Goal: Task Accomplishment & Management: Manage account settings

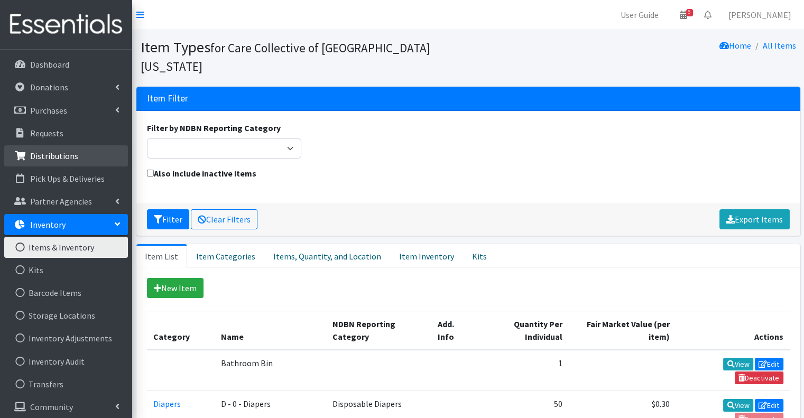
click at [70, 156] on p "Distributions" at bounding box center [54, 156] width 48 height 11
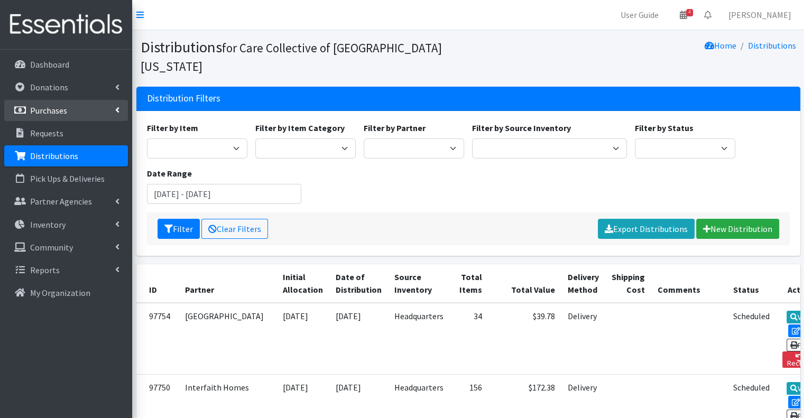
click at [72, 111] on link "Purchases" at bounding box center [66, 110] width 124 height 21
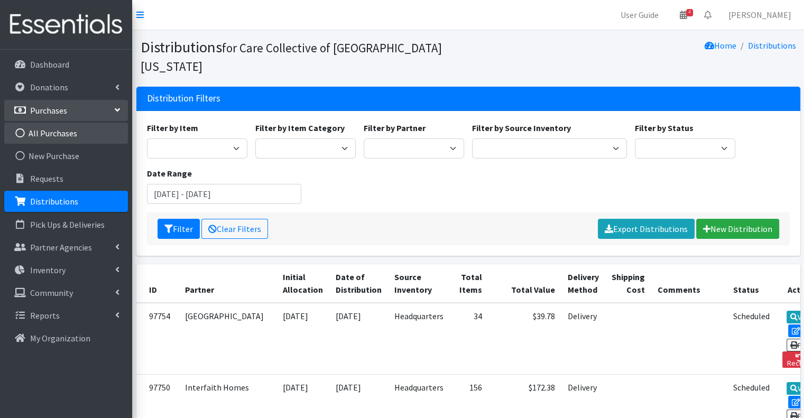
click at [72, 128] on link "All Purchases" at bounding box center [66, 133] width 124 height 21
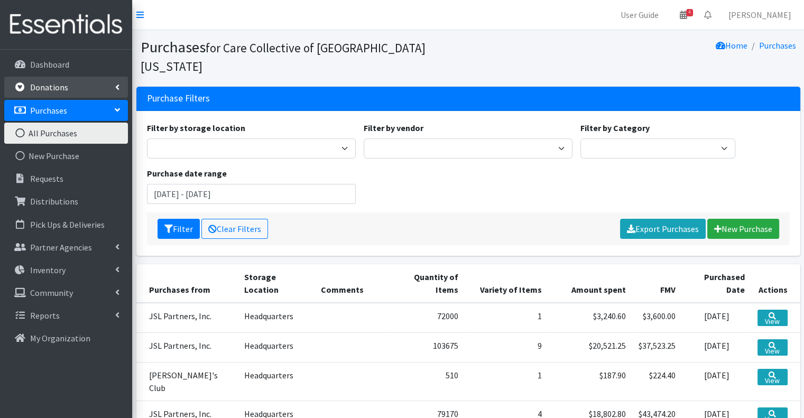
click at [76, 88] on link "Donations" at bounding box center [66, 87] width 124 height 21
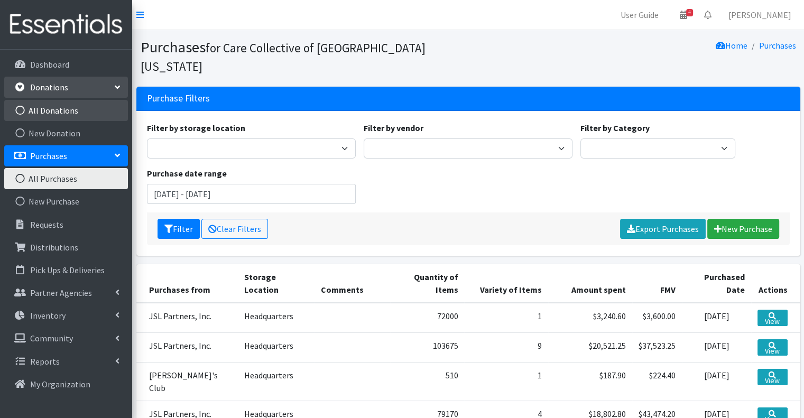
click at [77, 110] on link "All Donations" at bounding box center [66, 110] width 124 height 21
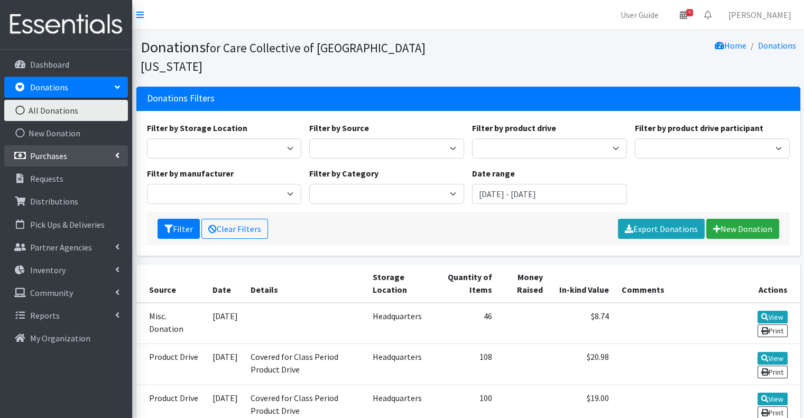
click at [69, 150] on link "Purchases" at bounding box center [66, 155] width 124 height 21
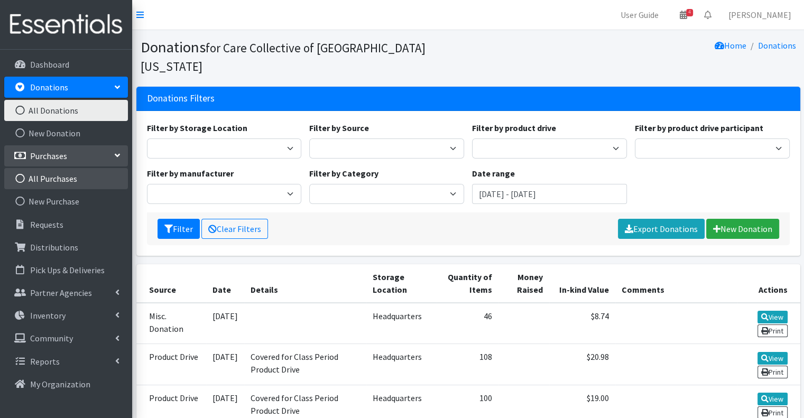
click at [61, 185] on link "All Purchases" at bounding box center [66, 178] width 124 height 21
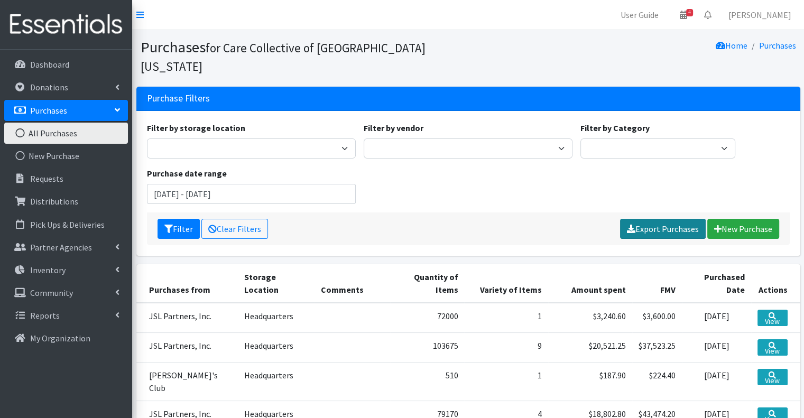
click at [667, 219] on link "Export Purchases" at bounding box center [663, 229] width 86 height 20
click at [567, 213] on div "Filter Clear Filters Please wait... New Purchase" at bounding box center [468, 229] width 643 height 33
click at [279, 184] on input "[DATE] - [DATE]" at bounding box center [251, 194] width 209 height 20
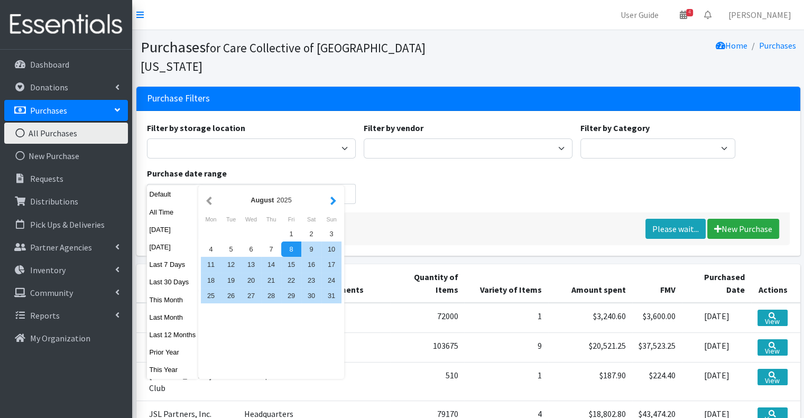
click at [334, 201] on button "button" at bounding box center [333, 200] width 11 height 13
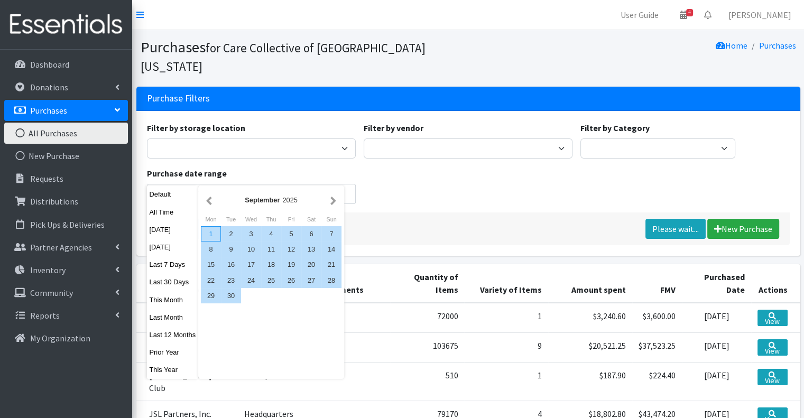
click at [211, 234] on div "1" at bounding box center [211, 233] width 20 height 15
click at [229, 294] on div "30" at bounding box center [231, 295] width 20 height 15
type input "[DATE] - [DATE]"
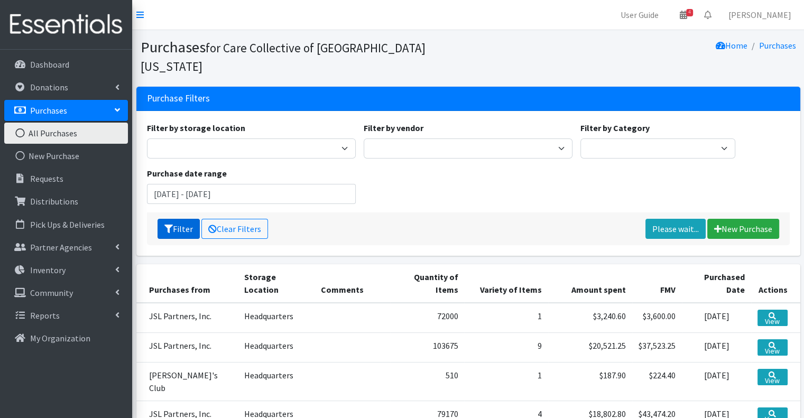
click at [186, 219] on button "Filter" at bounding box center [179, 229] width 42 height 20
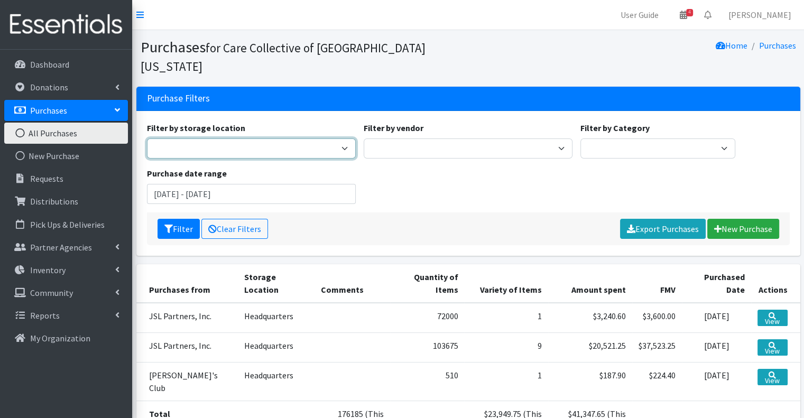
click at [299, 139] on select "Headquarters" at bounding box center [251, 149] width 209 height 20
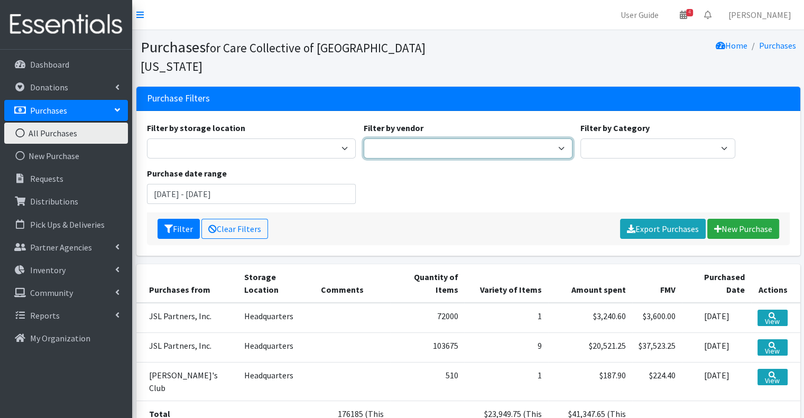
click at [542, 139] on select "JSL Partners, Inc. Sam's Club" at bounding box center [468, 149] width 209 height 20
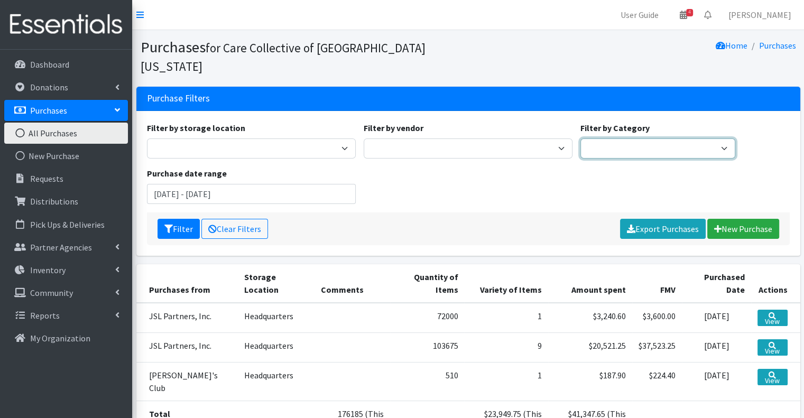
click at [625, 139] on select "Diaper Kits Period Kits Diapers Period Products" at bounding box center [658, 149] width 155 height 20
click at [501, 167] on div "Filter by storage location Headquarters Filter by vendor JSL Partners, Inc. Sam…" at bounding box center [468, 167] width 651 height 91
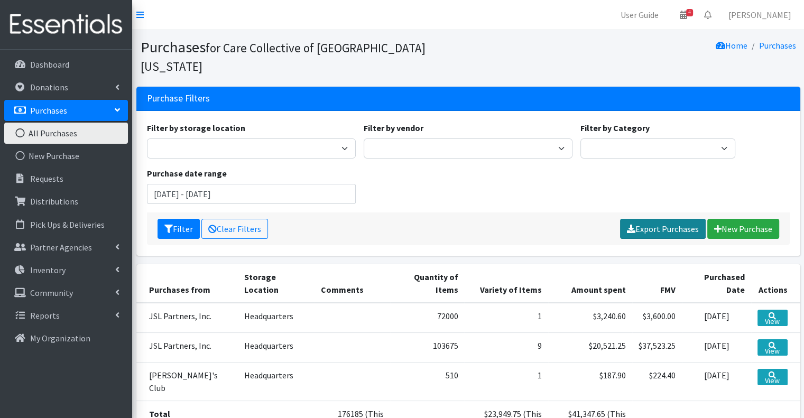
click at [668, 219] on link "Export Purchases" at bounding box center [663, 229] width 86 height 20
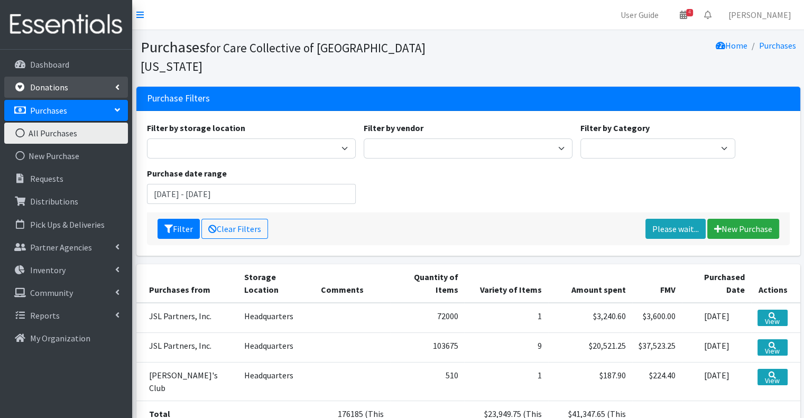
click at [67, 89] on link "Donations" at bounding box center [66, 87] width 124 height 21
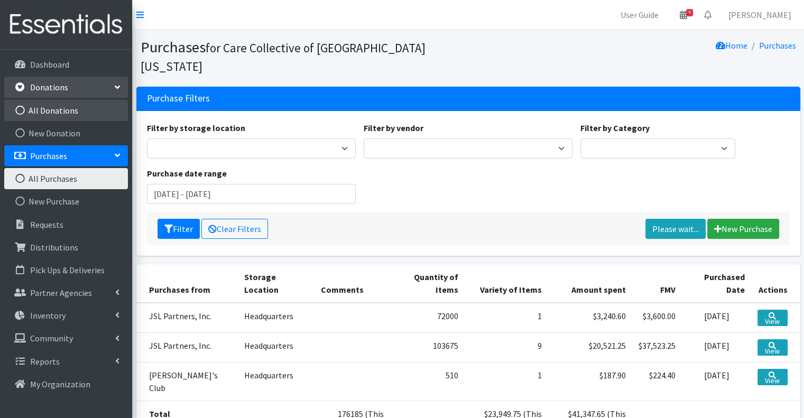
click at [72, 114] on link "All Donations" at bounding box center [66, 110] width 124 height 21
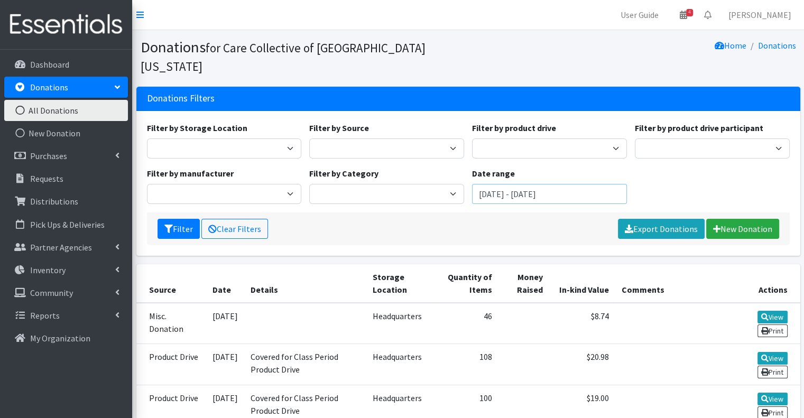
click at [529, 184] on input "[DATE] - [DATE]" at bounding box center [549, 194] width 155 height 20
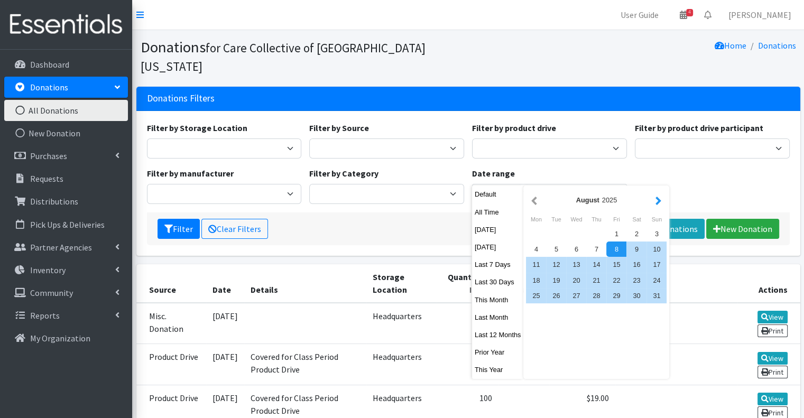
click at [662, 200] on button "button" at bounding box center [658, 200] width 11 height 13
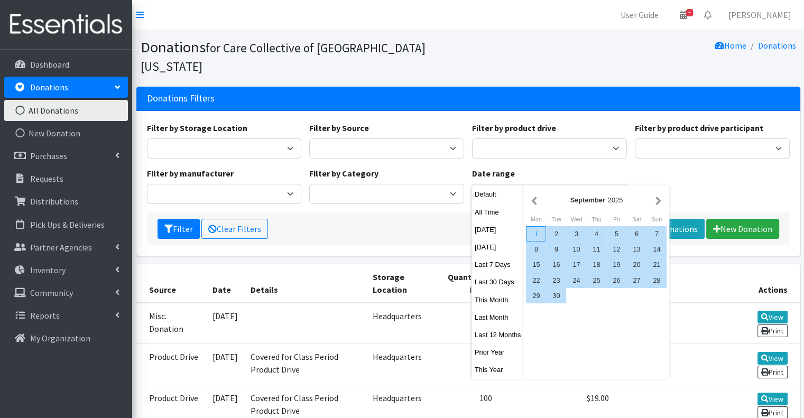
click at [533, 232] on div "1" at bounding box center [536, 233] width 20 height 15
click at [556, 292] on div "30" at bounding box center [556, 295] width 20 height 15
type input "[DATE] - [DATE]"
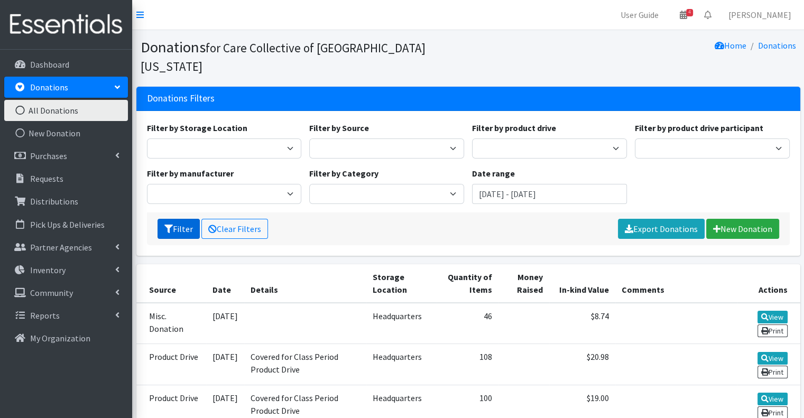
click at [178, 219] on button "Filter" at bounding box center [179, 229] width 42 height 20
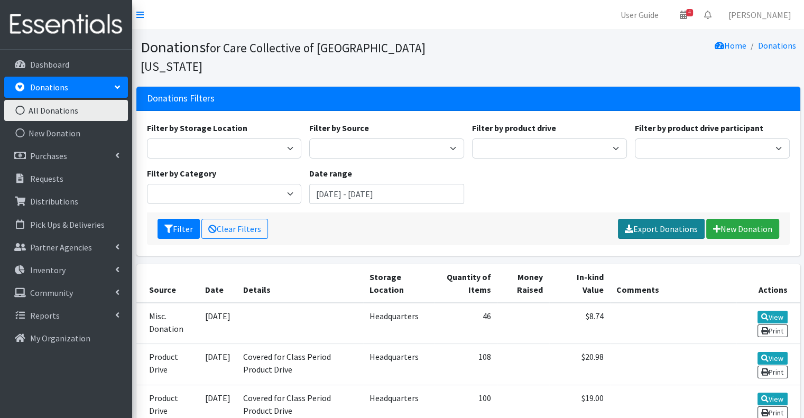
click at [652, 219] on link "Export Donations" at bounding box center [661, 229] width 87 height 20
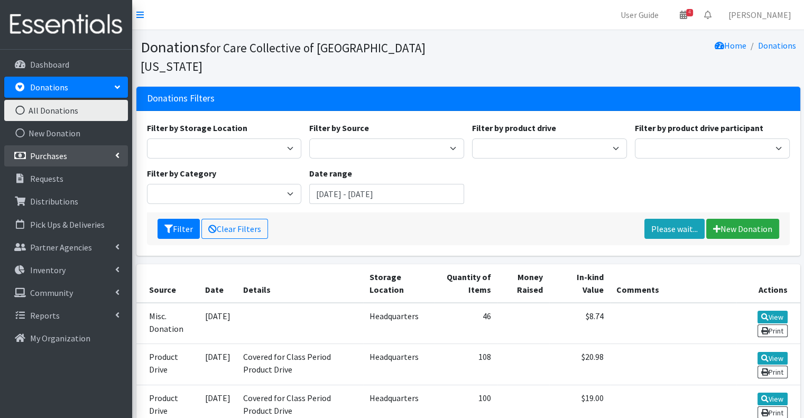
click at [87, 155] on link "Purchases" at bounding box center [66, 155] width 124 height 21
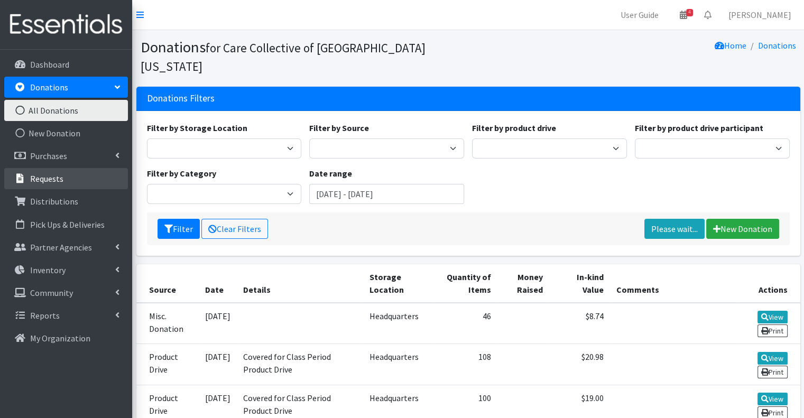
click at [67, 182] on link "Requests" at bounding box center [66, 178] width 124 height 21
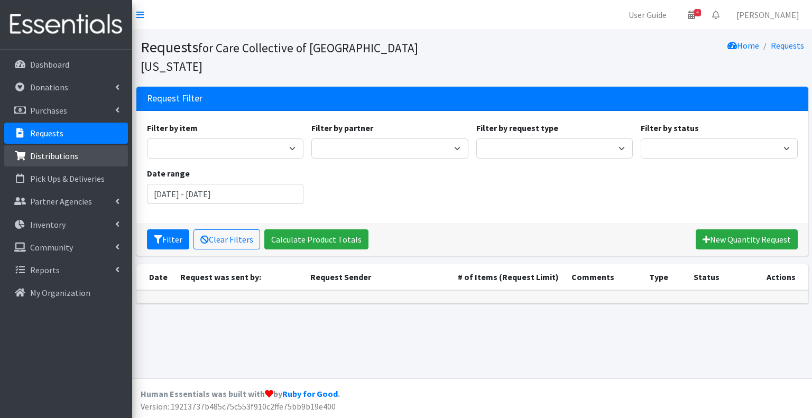
click at [72, 156] on p "Distributions" at bounding box center [54, 156] width 48 height 11
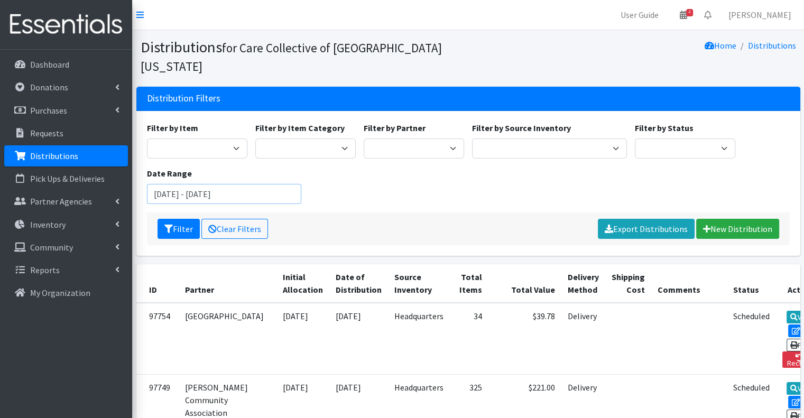
click at [259, 184] on input "August 8, 2025 - November 8, 2025" at bounding box center [224, 194] width 155 height 20
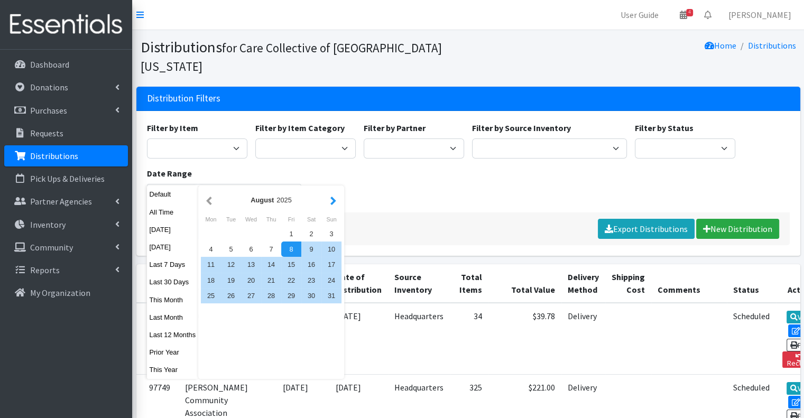
click at [334, 201] on button "button" at bounding box center [333, 200] width 11 height 13
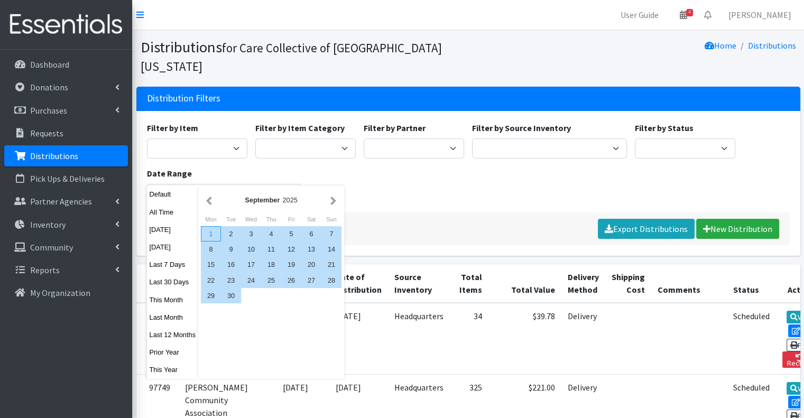
click at [213, 234] on div "1" at bounding box center [211, 233] width 20 height 15
click at [235, 300] on div "30" at bounding box center [231, 295] width 20 height 15
type input "September 1, 2025 - September 30, 2025"
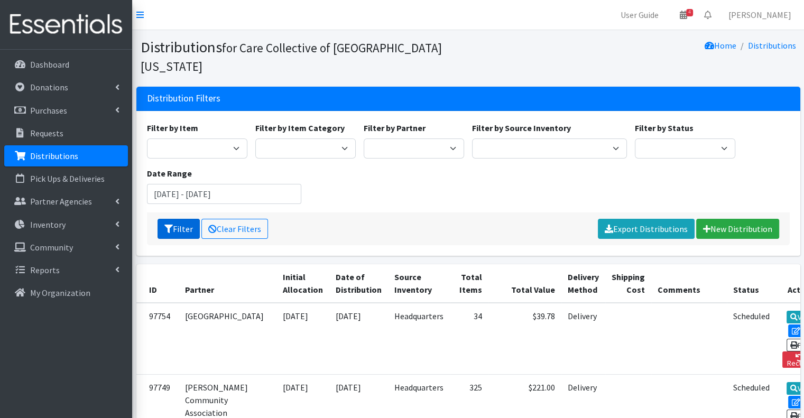
click at [170, 225] on icon "submit" at bounding box center [168, 229] width 8 height 8
click at [502, 182] on div "Filter by Item 0 - Diapers 2.0 Bathroom Bin D - 0 - Diapers D- 1 - Diapers D- 2…" at bounding box center [468, 167] width 651 height 91
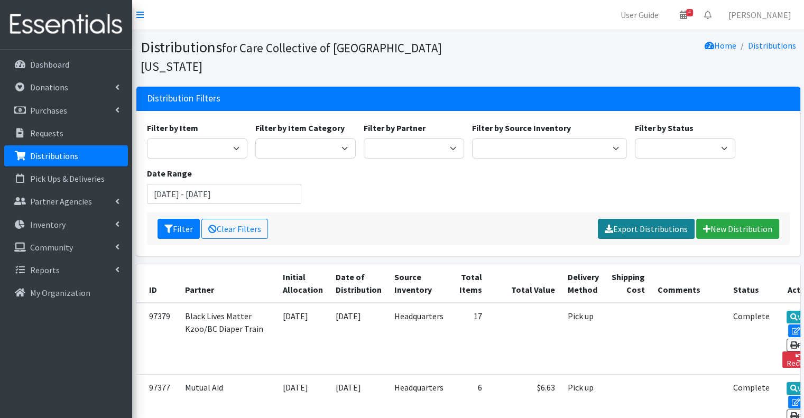
click at [639, 219] on link "Export Distributions" at bounding box center [646, 229] width 97 height 20
click at [560, 167] on div "Filter by Item 0 - Diapers 2.0 Bathroom Bin D - 0 - Diapers D- 1 - Diapers D- 2…" at bounding box center [468, 167] width 651 height 91
click at [475, 169] on div "Filter by Item 0 - Diapers 2.0 Bathroom Bin D - 0 - Diapers D- 1 - Diapers D- 2…" at bounding box center [468, 167] width 651 height 91
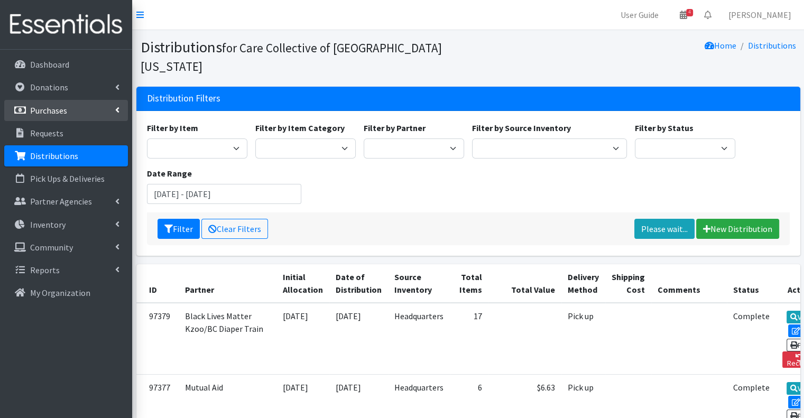
click at [60, 107] on p "Purchases" at bounding box center [48, 110] width 37 height 11
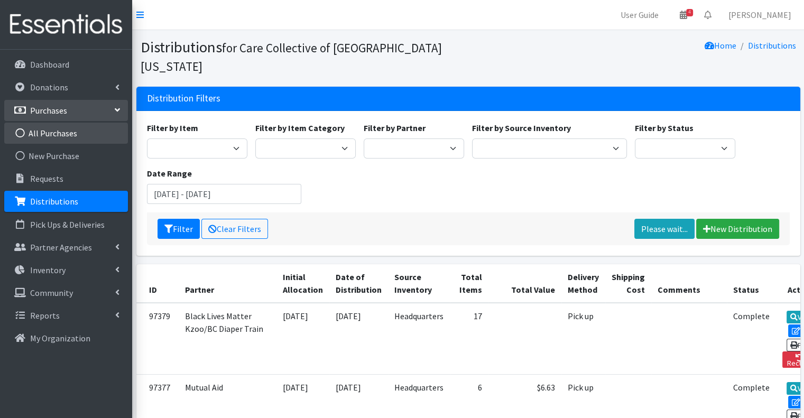
click at [62, 136] on link "All Purchases" at bounding box center [66, 133] width 124 height 21
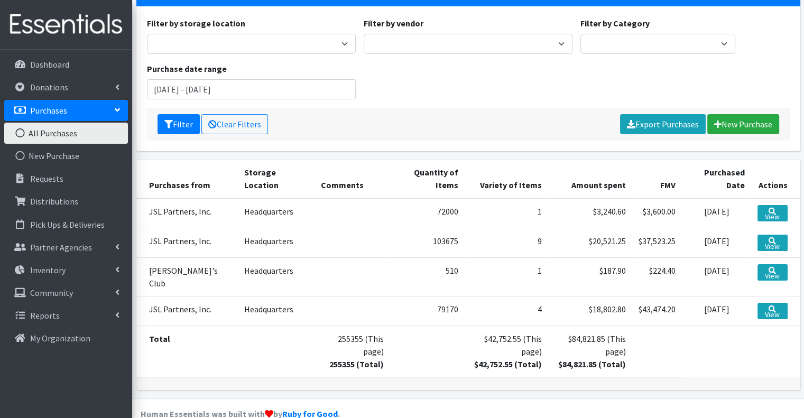
scroll to position [106, 0]
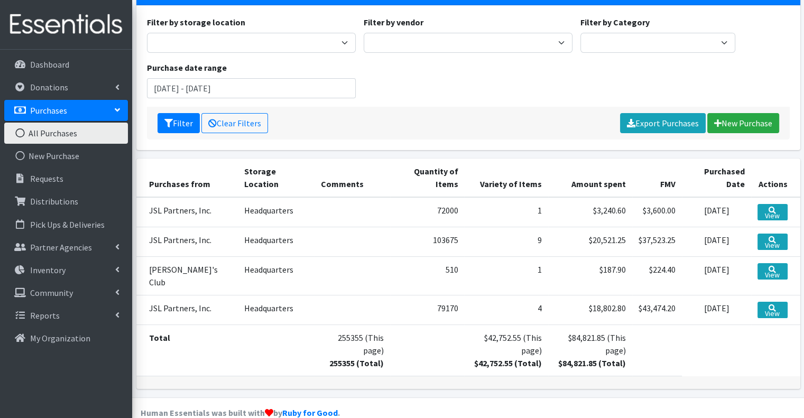
click at [159, 197] on td "JSL Partners, Inc." at bounding box center [187, 212] width 102 height 30
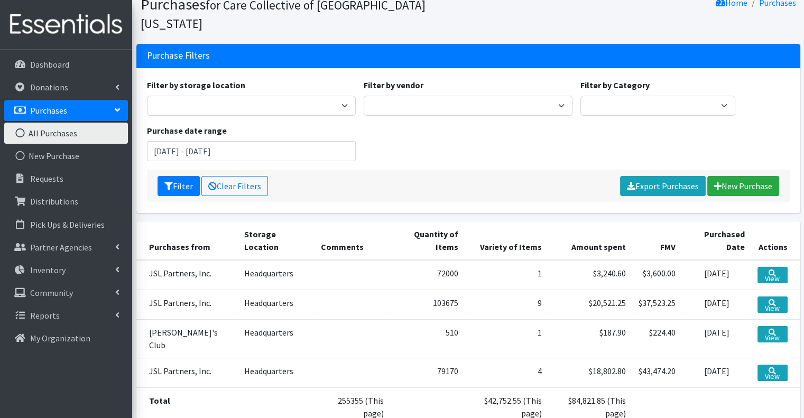
scroll to position [0, 0]
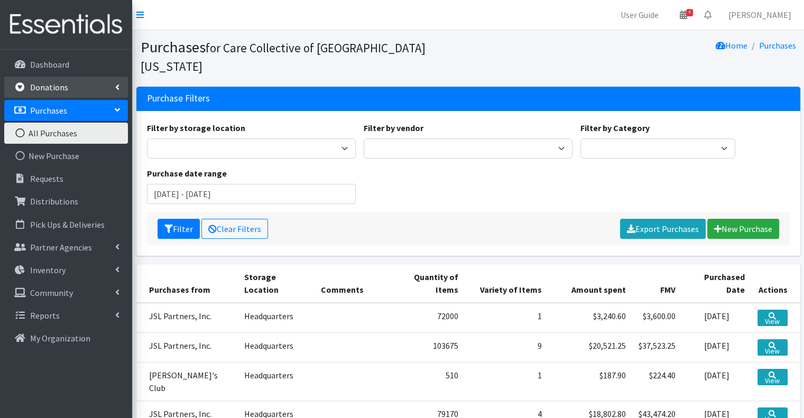
click at [100, 96] on link "Donations" at bounding box center [66, 87] width 124 height 21
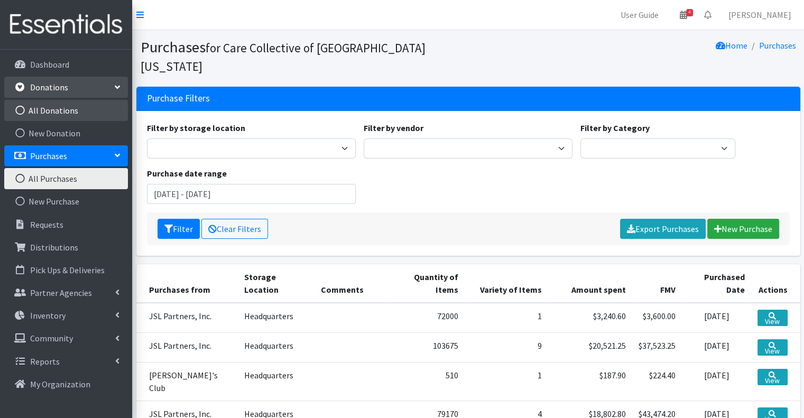
click at [75, 106] on link "All Donations" at bounding box center [66, 110] width 124 height 21
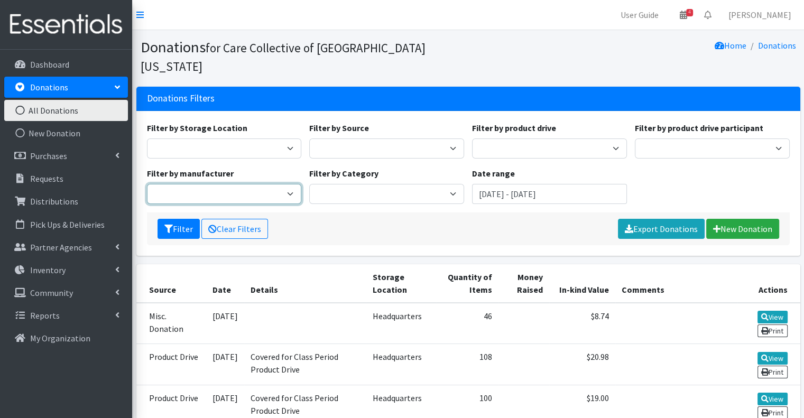
click at [274, 184] on select "Huggies" at bounding box center [224, 194] width 155 height 20
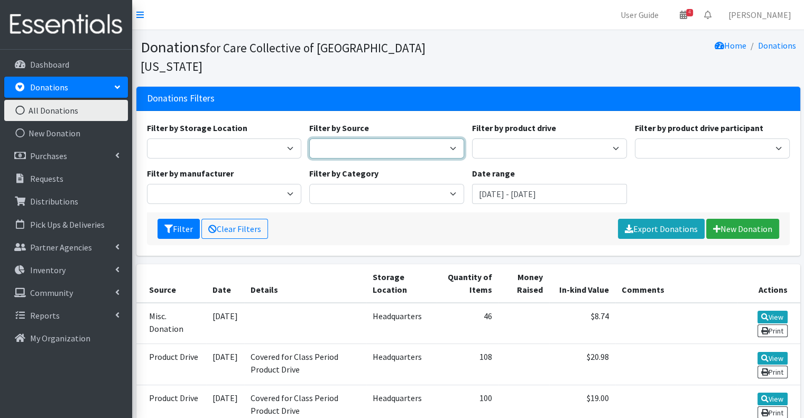
click at [430, 139] on select "Manufacturer Misc. Donation Product Drive" at bounding box center [386, 149] width 155 height 20
click at [429, 214] on div "Filter Clear Filters Export Donations New Donation" at bounding box center [468, 229] width 643 height 33
click at [417, 213] on div "Filter Clear Filters Export Donations New Donation" at bounding box center [468, 229] width 643 height 33
click at [411, 139] on select "Manufacturer Misc. Donation Product Drive" at bounding box center [386, 149] width 155 height 20
select select "Product Drive"
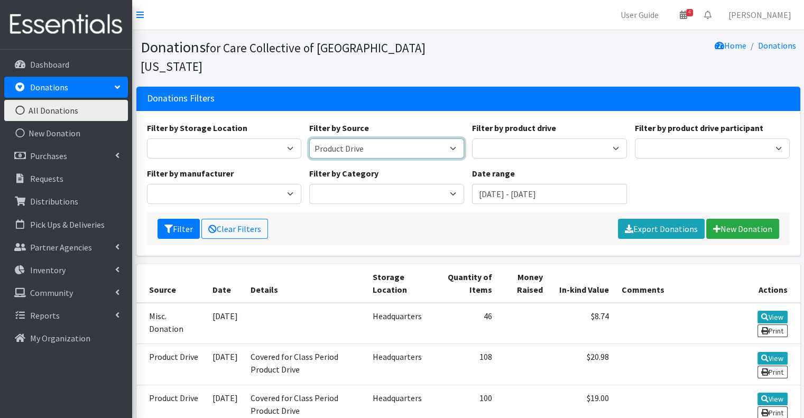
click at [309, 139] on select "Manufacturer Misc. Donation Product Drive" at bounding box center [386, 149] width 155 height 20
click at [390, 213] on div "Filter Clear Filters Export Donations New Donation" at bounding box center [468, 229] width 643 height 33
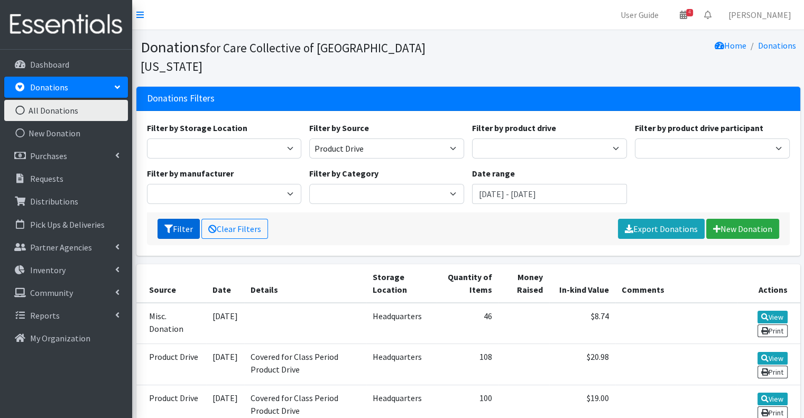
click at [182, 219] on button "Filter" at bounding box center [179, 229] width 42 height 20
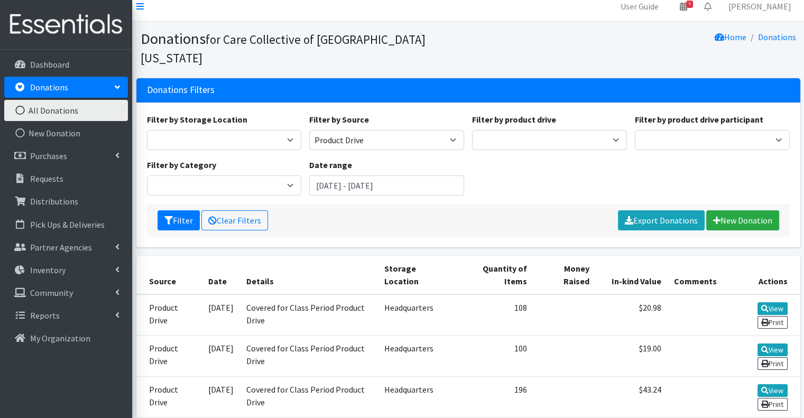
scroll to position [7, 0]
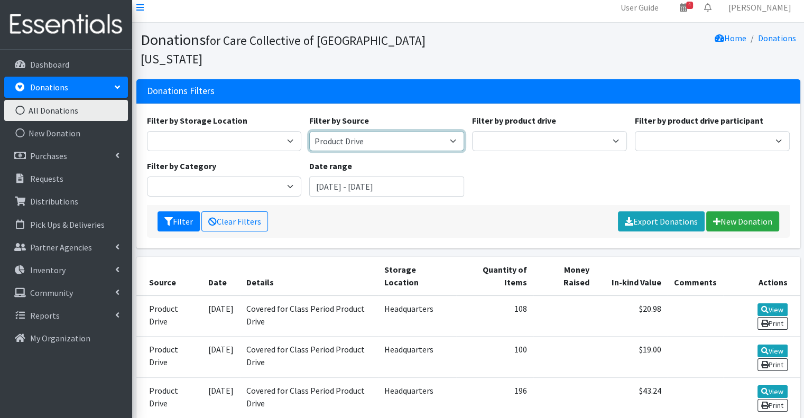
click at [387, 131] on select "Product Drive" at bounding box center [386, 141] width 155 height 20
select select
click at [309, 131] on select "Product Drive" at bounding box center [386, 141] width 155 height 20
click at [193, 212] on button "Filter" at bounding box center [179, 222] width 42 height 20
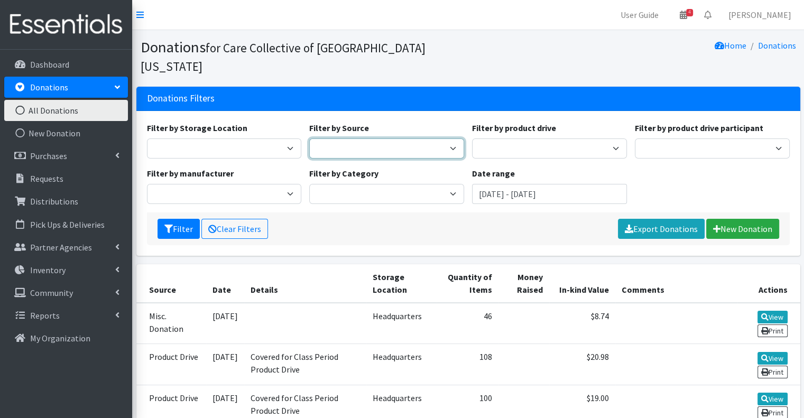
click at [401, 139] on select "Manufacturer Misc. Donation Product Drive" at bounding box center [386, 149] width 155 height 20
select select "Misc. Donation"
click at [309, 139] on select "Manufacturer Misc. Donation Product Drive" at bounding box center [386, 149] width 155 height 20
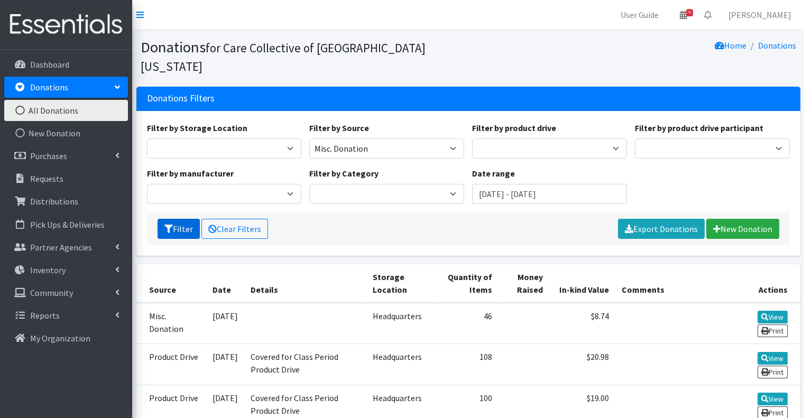
click at [179, 219] on button "Filter" at bounding box center [179, 229] width 42 height 20
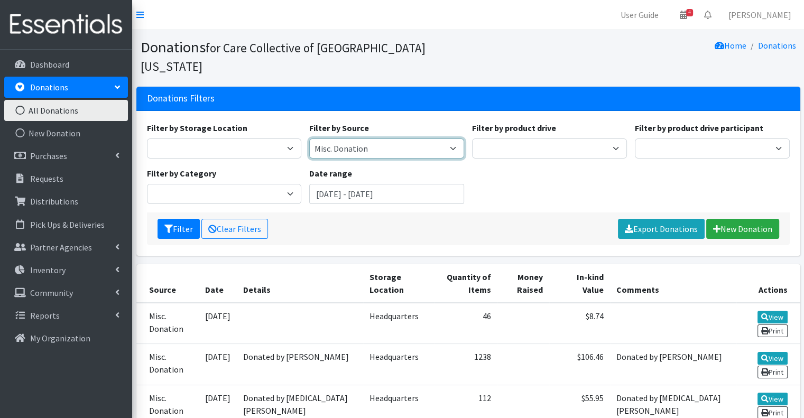
click at [384, 139] on select "Misc. Donation" at bounding box center [386, 149] width 155 height 20
select select
click at [309, 139] on select "Misc. Donation" at bounding box center [386, 149] width 155 height 20
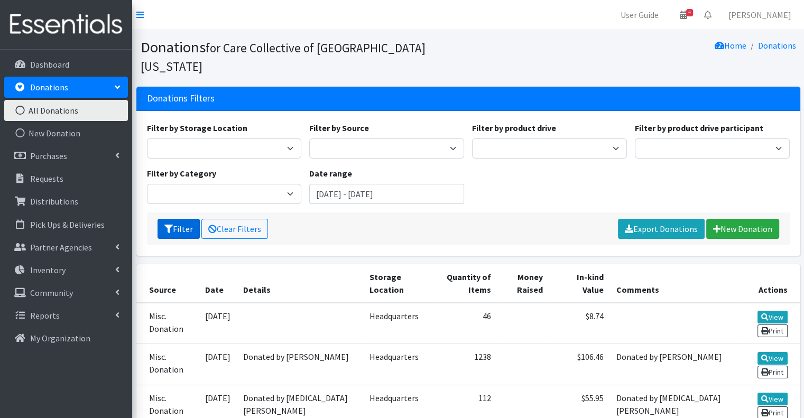
click at [180, 219] on button "Filter" at bounding box center [179, 229] width 42 height 20
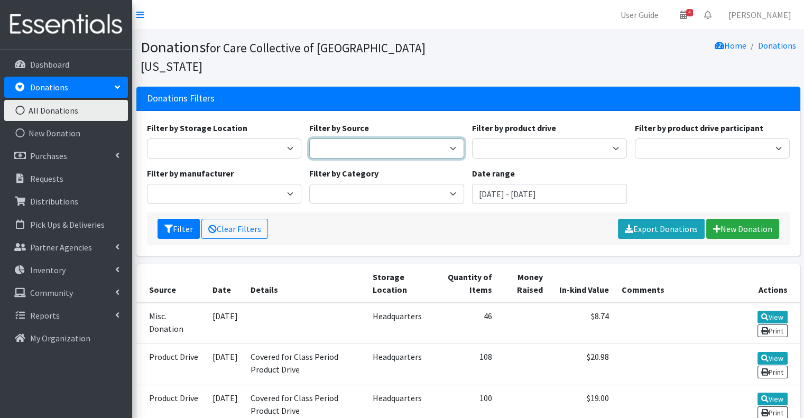
click at [383, 139] on select "Manufacturer Misc. Donation Product Drive" at bounding box center [386, 149] width 155 height 20
select select "Product Drive"
click at [309, 139] on select "Manufacturer Misc. Donation Product Drive" at bounding box center [386, 149] width 155 height 20
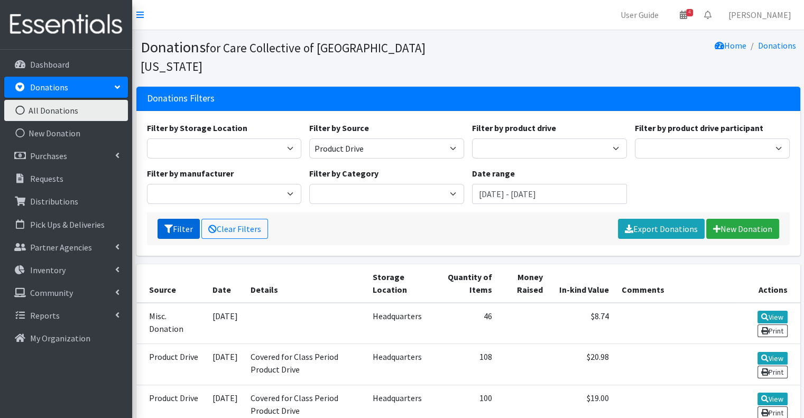
click at [180, 219] on button "Filter" at bounding box center [179, 229] width 42 height 20
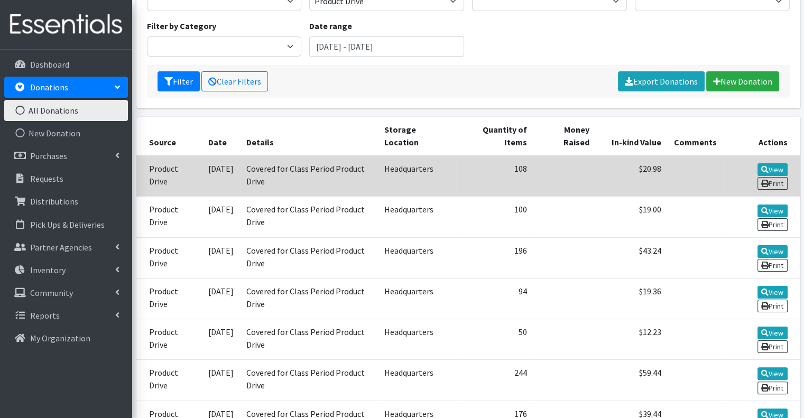
scroll to position [166, 0]
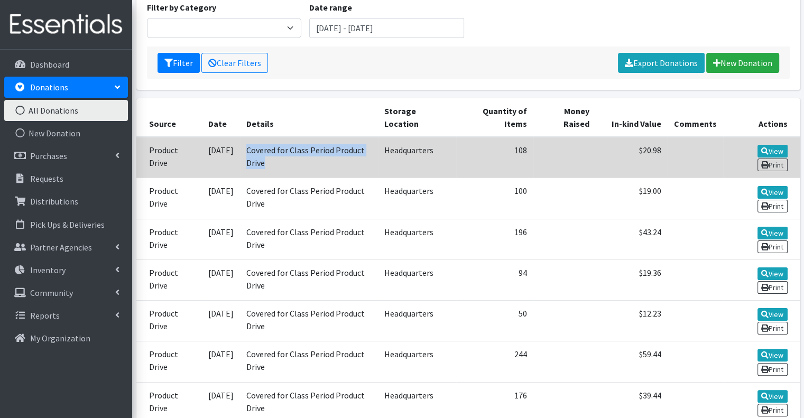
drag, startPoint x: 258, startPoint y: 129, endPoint x: 296, endPoint y: 141, distance: 40.1
click at [296, 141] on td "Covered for Class Period Product Drive" at bounding box center [309, 157] width 138 height 41
drag, startPoint x: 257, startPoint y: 131, endPoint x: 290, endPoint y: 139, distance: 33.9
click at [290, 139] on td "Covered for Class Period Product Drive" at bounding box center [309, 157] width 138 height 41
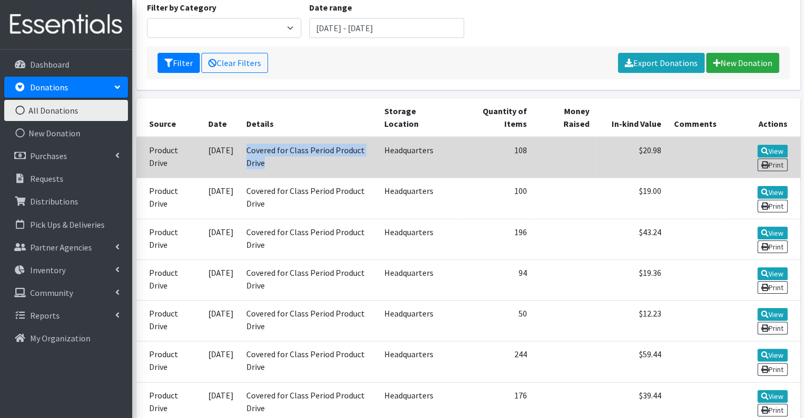
click at [290, 139] on td "Covered for Class Period Product Drive" at bounding box center [309, 157] width 138 height 41
drag, startPoint x: 256, startPoint y: 131, endPoint x: 294, endPoint y: 146, distance: 40.6
click at [294, 146] on td "Covered for Class Period Product Drive" at bounding box center [309, 157] width 138 height 41
drag, startPoint x: 258, startPoint y: 129, endPoint x: 280, endPoint y: 144, distance: 27.0
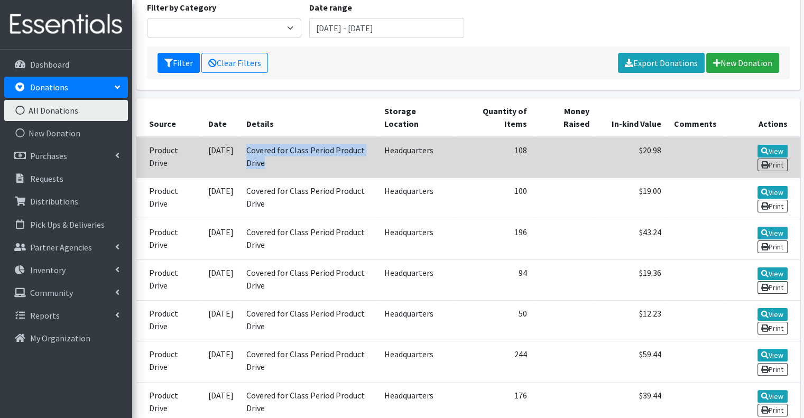
click at [280, 144] on td "Covered for Class Period Product Drive" at bounding box center [309, 157] width 138 height 41
click at [287, 145] on td "Covered for Class Period Product Drive" at bounding box center [309, 157] width 138 height 41
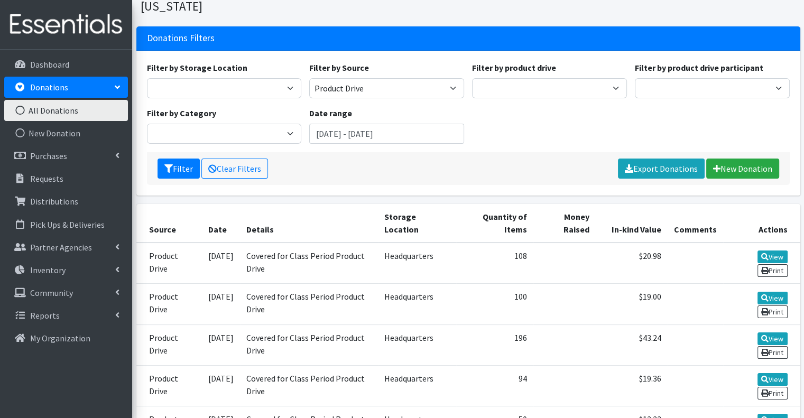
scroll to position [7, 0]
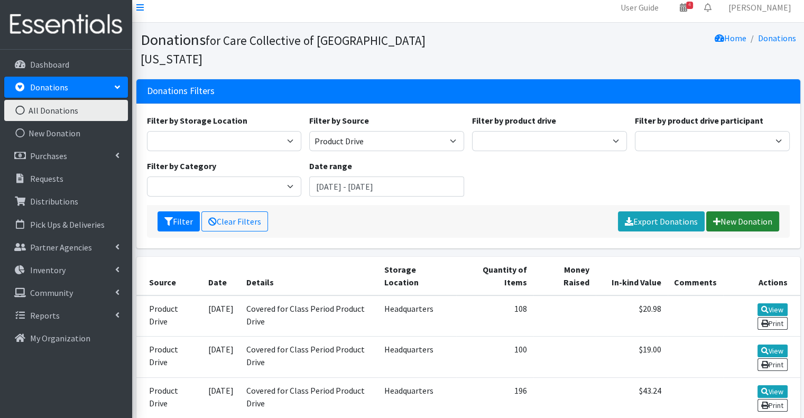
click at [734, 212] on link "New Donation" at bounding box center [743, 222] width 73 height 20
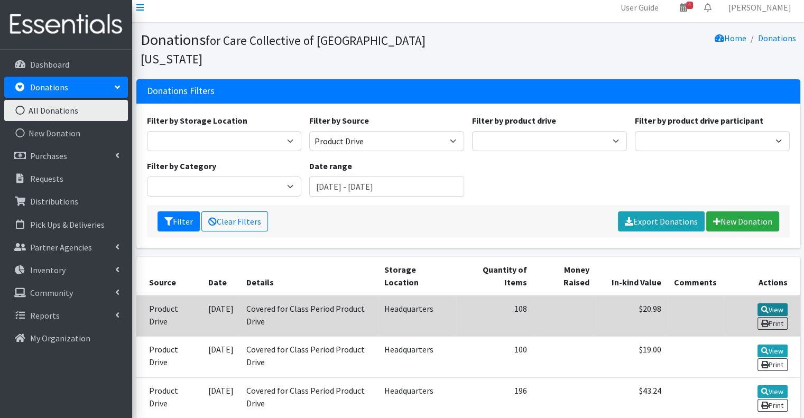
click at [769, 304] on link "View" at bounding box center [773, 310] width 30 height 13
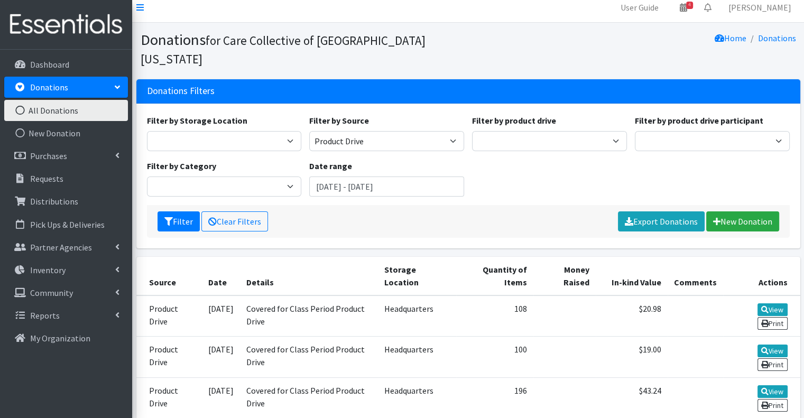
click at [571, 155] on div "Filter by Storage Location Headquarters Filter by Source Product Drive Filter b…" at bounding box center [468, 159] width 651 height 91
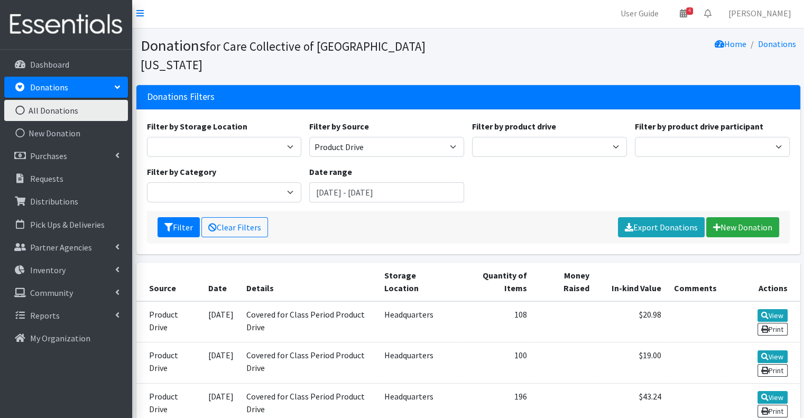
scroll to position [0, 0]
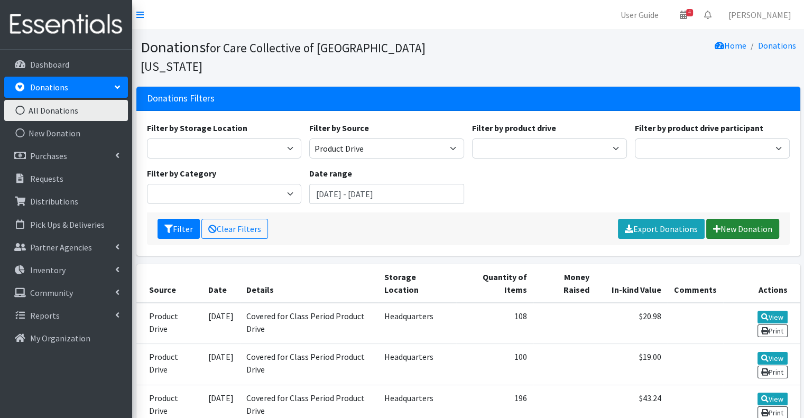
click at [725, 219] on link "New Donation" at bounding box center [743, 229] width 73 height 20
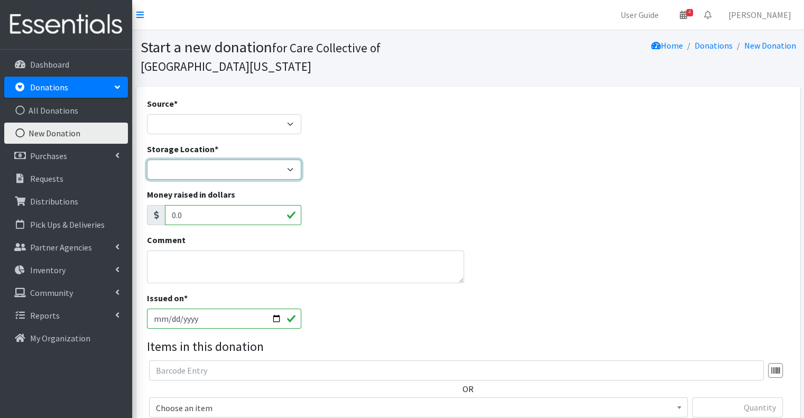
click at [243, 168] on select "Headquarters" at bounding box center [224, 170] width 155 height 20
select select "491"
click at [147, 160] on select "Headquarters" at bounding box center [224, 170] width 155 height 20
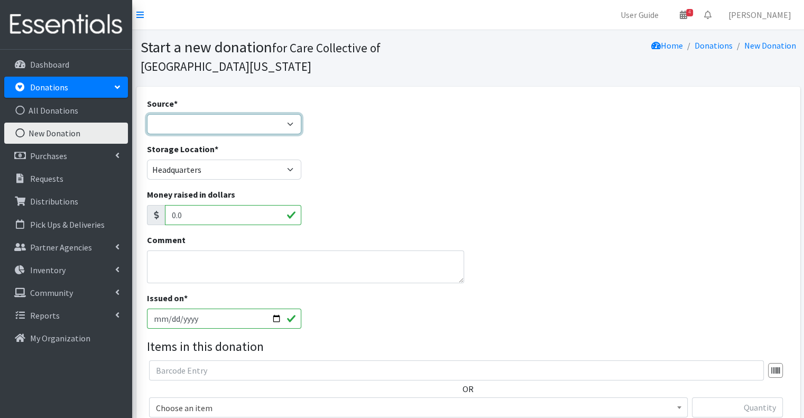
click at [224, 127] on select "Product Drive Manufacturer Donation Site Misc. Donation" at bounding box center [224, 124] width 155 height 20
select select "Product Drive"
click at [147, 114] on select "Product Drive Manufacturer Donation Site Misc. Donation" at bounding box center [224, 124] width 155 height 20
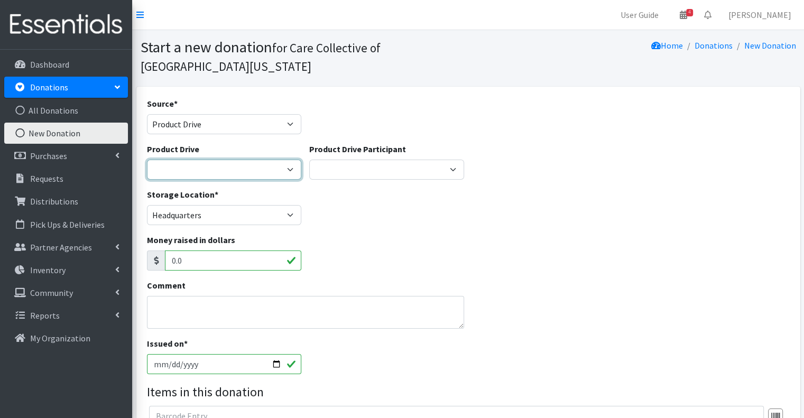
click at [260, 168] on select "Covered for Class Period Product Drive j ---Create new Product Drive---" at bounding box center [224, 170] width 155 height 20
select select "3527"
click at [147, 160] on select "Covered for Class Period Product Drive j ---Create new Product Drive---" at bounding box center [224, 170] width 155 height 20
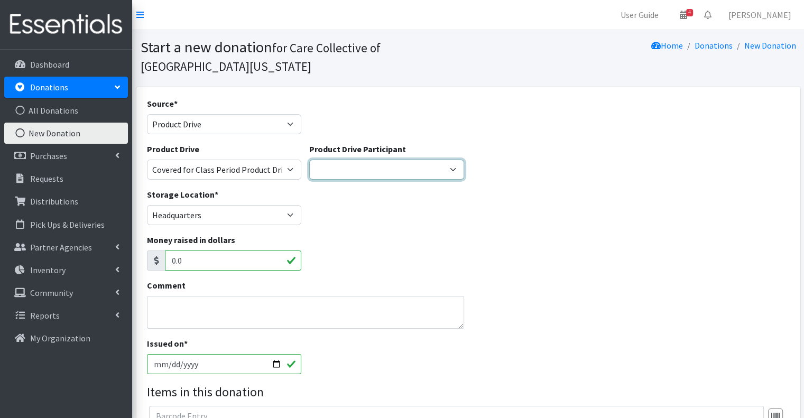
click at [366, 174] on select "Kalamazoo Public Library Uncle Buddy's Toy Stash Caffe Casa Sarkozy Bakery Kala…" at bounding box center [386, 170] width 155 height 20
drag, startPoint x: 624, startPoint y: 276, endPoint x: 620, endPoint y: 272, distance: 5.6
click at [624, 276] on div "Money raised in dollars 0.0" at bounding box center [468, 256] width 651 height 45
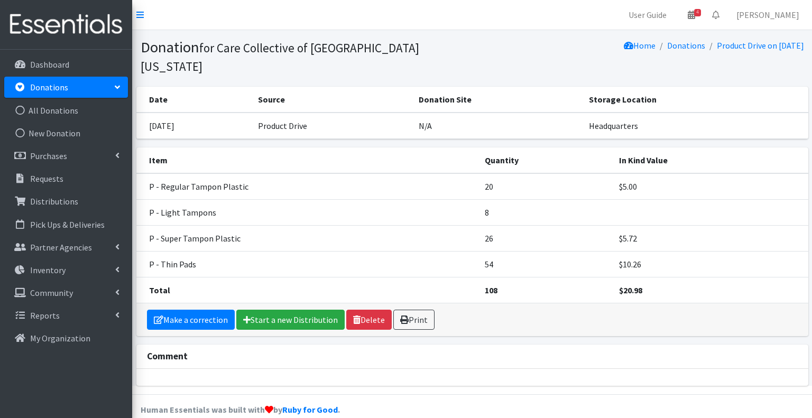
click at [489, 113] on td "N/A" at bounding box center [498, 126] width 170 height 26
click at [413, 113] on td "Product Drive" at bounding box center [332, 126] width 161 height 26
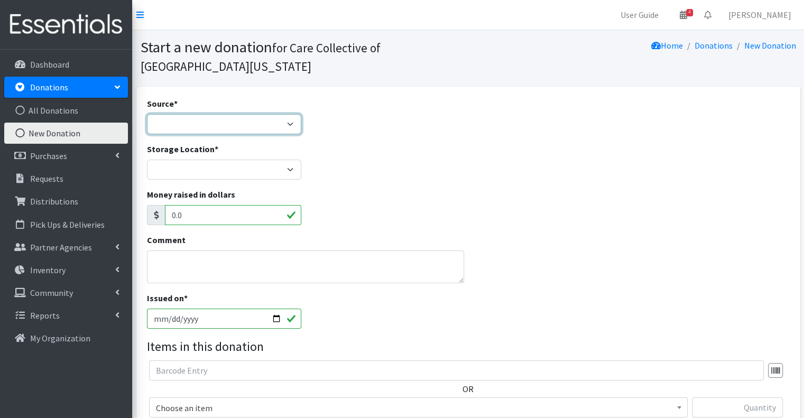
click at [221, 122] on select "Product Drive Manufacturer Donation Site Misc. Donation" at bounding box center [224, 124] width 155 height 20
select select "Product Drive"
click at [147, 114] on select "Product Drive Manufacturer Donation Site Misc. Donation" at bounding box center [224, 124] width 155 height 20
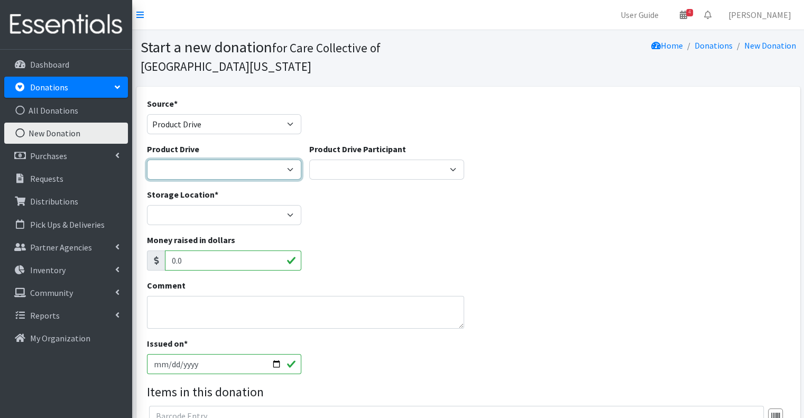
click at [267, 173] on select "Covered for Class Period Product Drive j ---Create new Product Drive---" at bounding box center [224, 170] width 155 height 20
select select "3527"
click at [147, 160] on select "Covered for Class Period Product Drive j ---Create new Product Drive---" at bounding box center [224, 170] width 155 height 20
click at [413, 215] on div "Storage Location * Headquarters" at bounding box center [468, 210] width 651 height 45
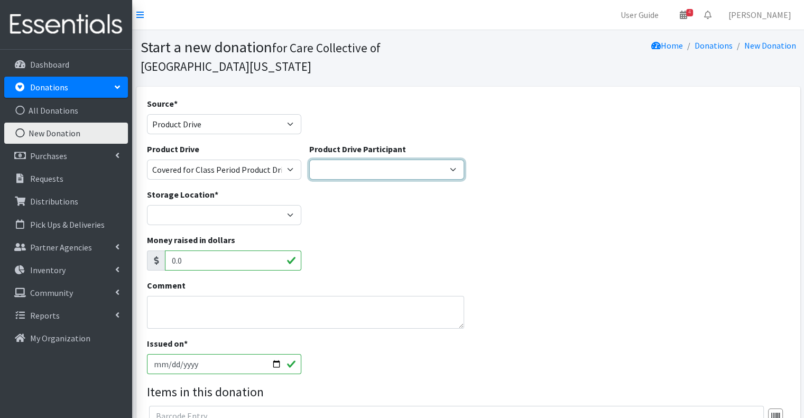
click at [423, 160] on select "Kalamazoo Public Library Uncle Buddy's Toy Stash Caffe Casa Sarkozy Bakery Kala…" at bounding box center [386, 170] width 155 height 20
select select "1687"
click at [309, 160] on select "Kalamazoo Public Library Uncle Buddy's Toy Stash Caffe Casa Sarkozy Bakery Kala…" at bounding box center [386, 170] width 155 height 20
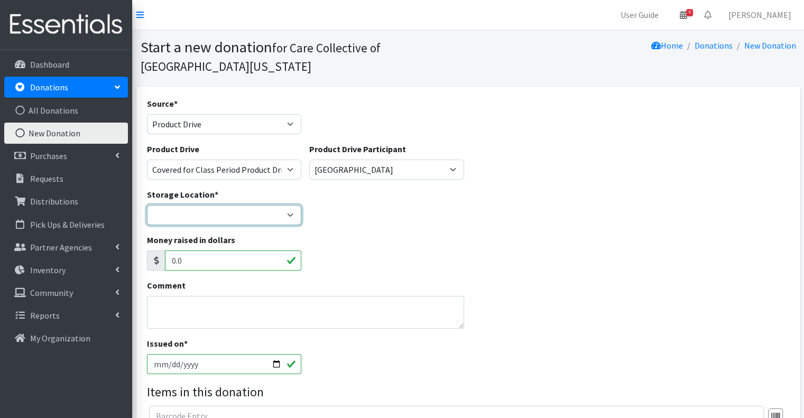
click at [270, 210] on select "Headquarters" at bounding box center [224, 215] width 155 height 20
select select "491"
click at [147, 205] on select "Headquarters" at bounding box center [224, 215] width 155 height 20
click at [462, 239] on div "Money raised in dollars 0.0" at bounding box center [468, 256] width 651 height 45
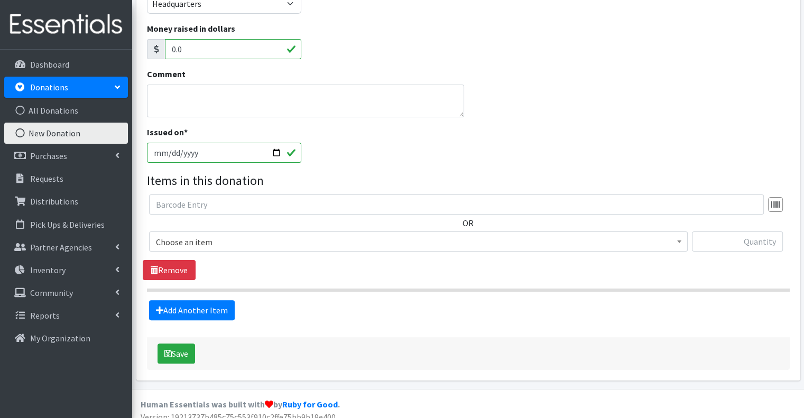
scroll to position [221, 0]
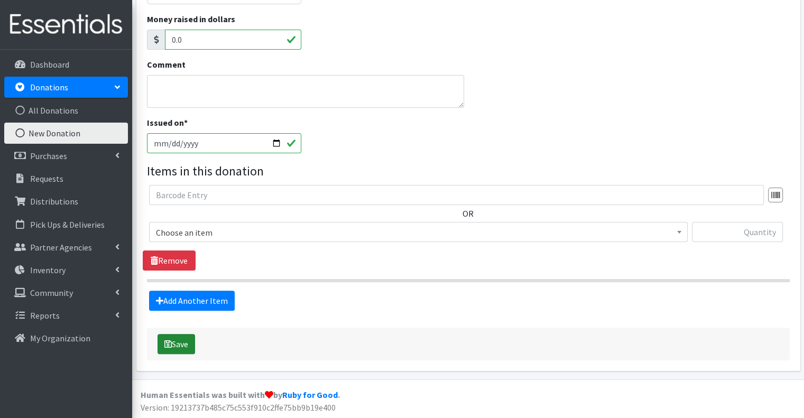
click at [173, 341] on button "Save" at bounding box center [177, 344] width 38 height 20
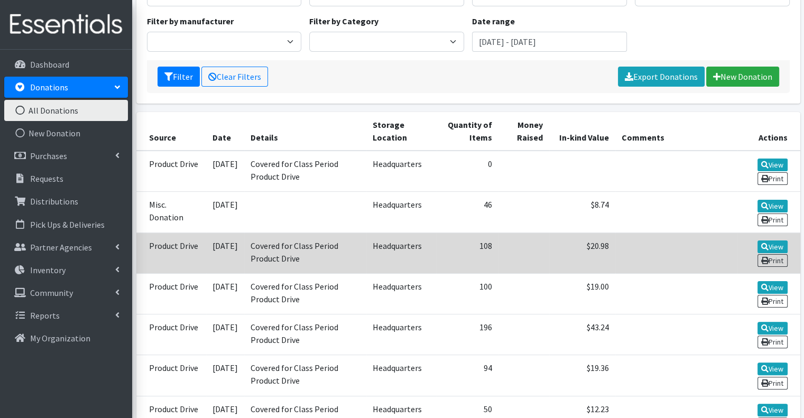
scroll to position [212, 0]
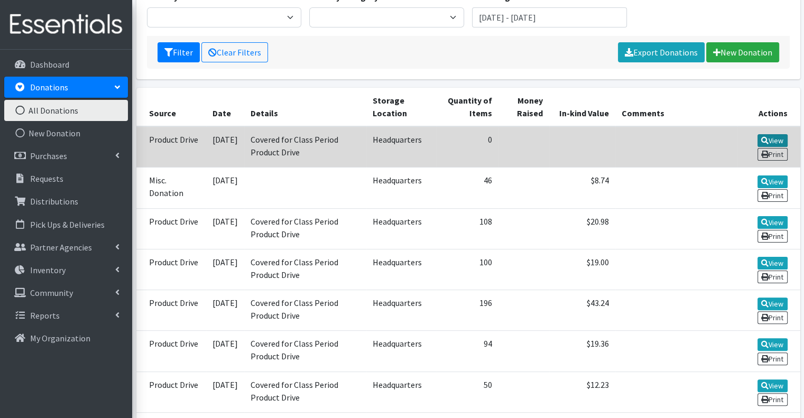
click at [778, 134] on link "View" at bounding box center [773, 140] width 30 height 13
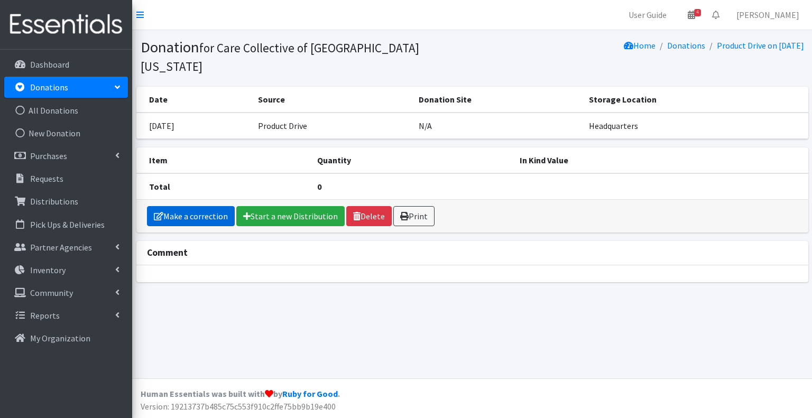
click at [190, 206] on link "Make a correction" at bounding box center [191, 216] width 88 height 20
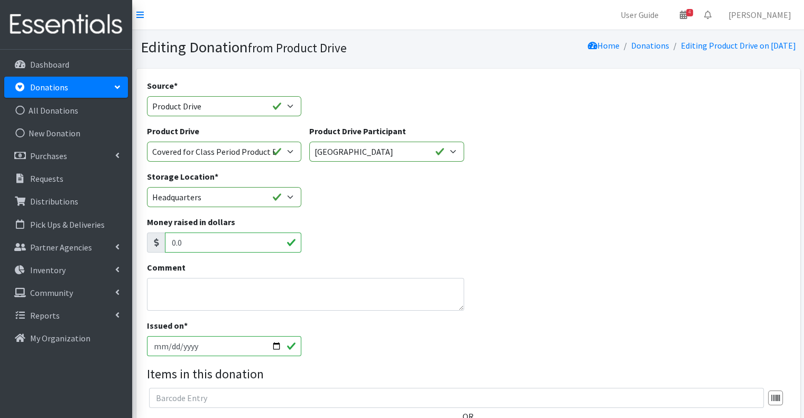
click at [351, 188] on div "Storage Location * Headquarters" at bounding box center [468, 192] width 651 height 45
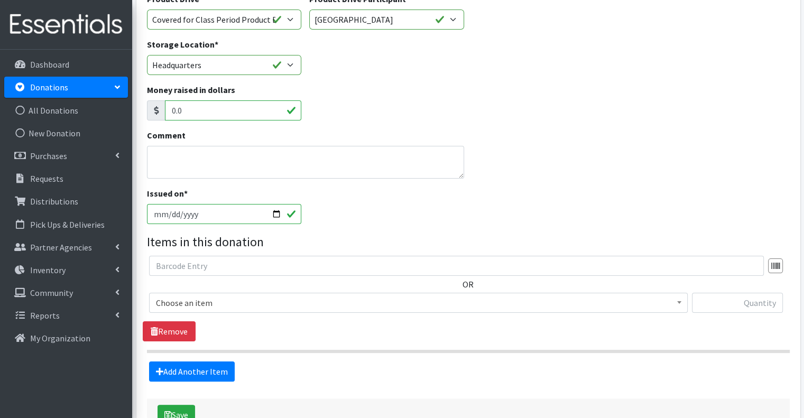
scroll to position [159, 0]
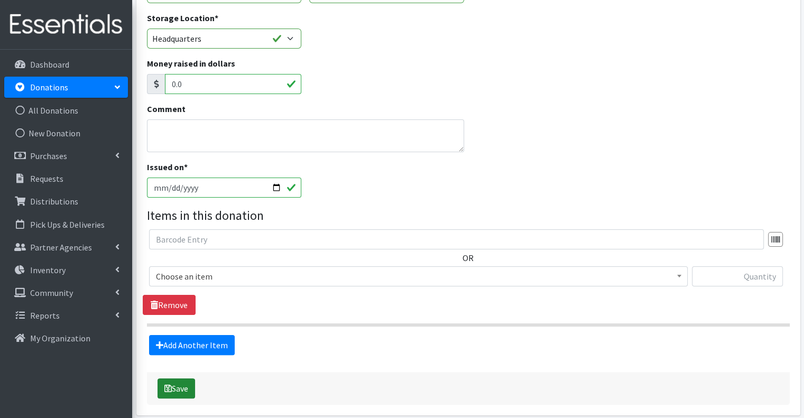
click at [185, 386] on button "Save" at bounding box center [177, 389] width 38 height 20
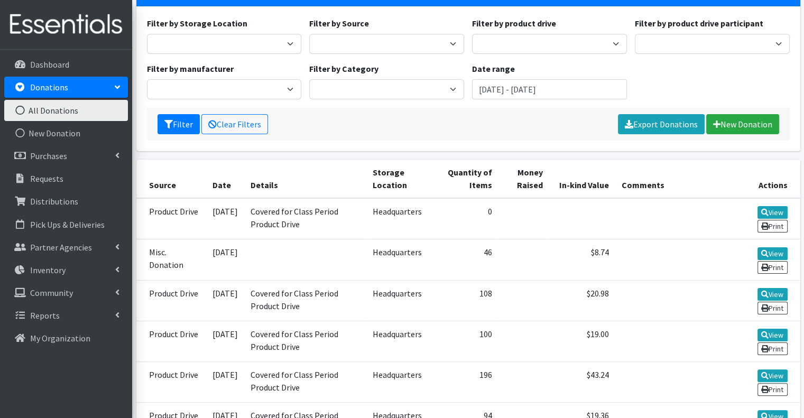
scroll to position [159, 0]
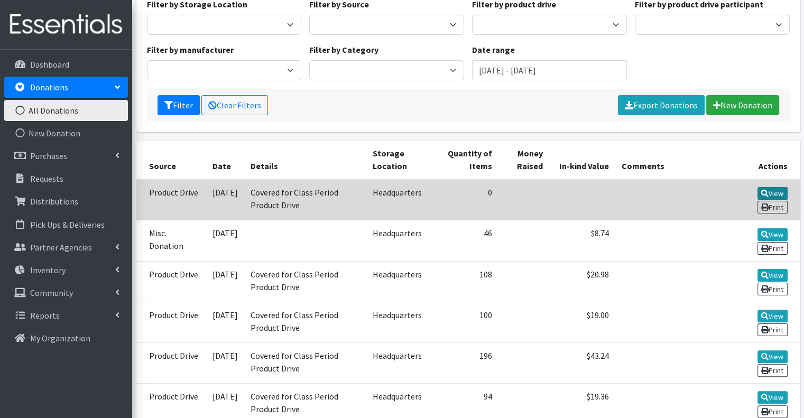
click at [765, 190] on icon at bounding box center [765, 193] width 7 height 7
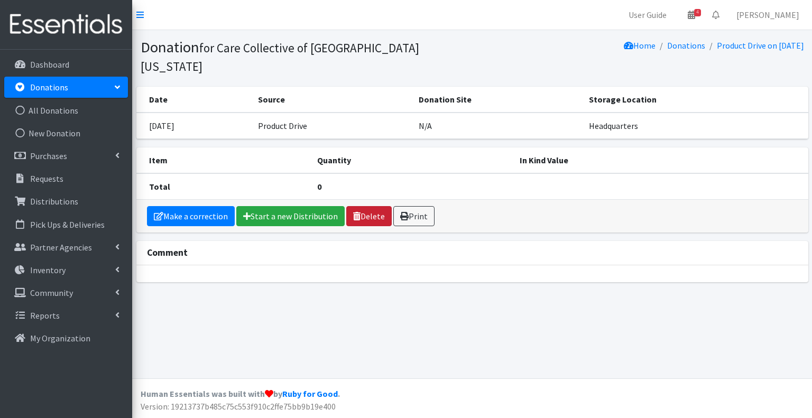
click at [364, 206] on link "Delete" at bounding box center [368, 216] width 45 height 20
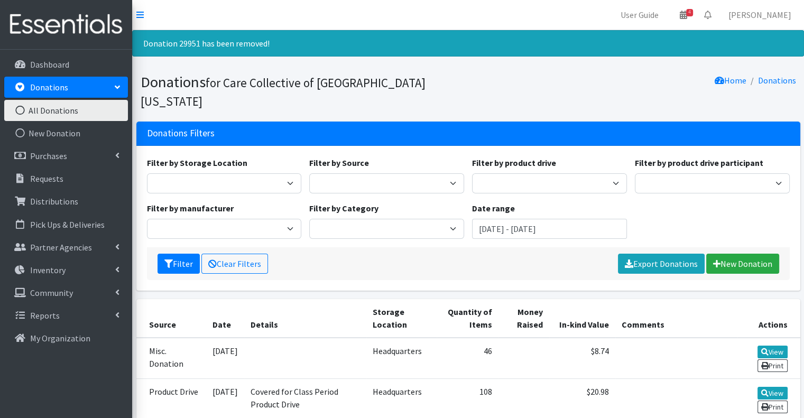
click at [680, 211] on div "Filter by Storage Location Headquarters Filter by Source Manufacturer Misc. Don…" at bounding box center [468, 202] width 651 height 91
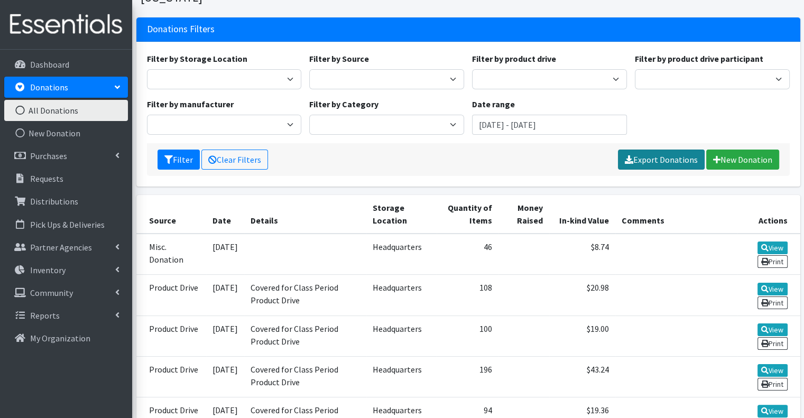
scroll to position [106, 0]
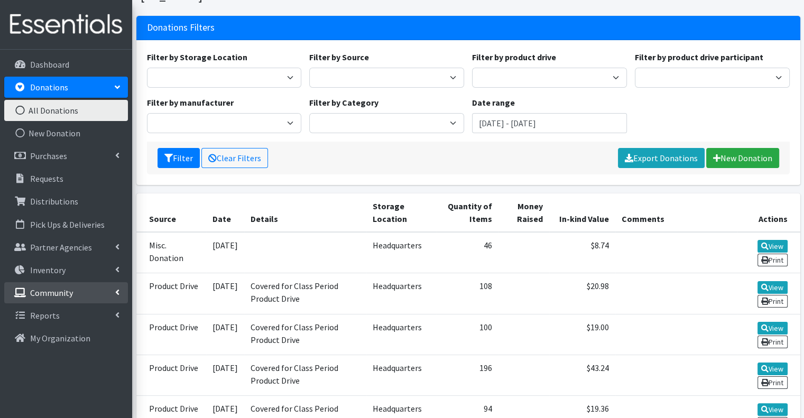
click at [48, 296] on p "Community" at bounding box center [51, 293] width 43 height 11
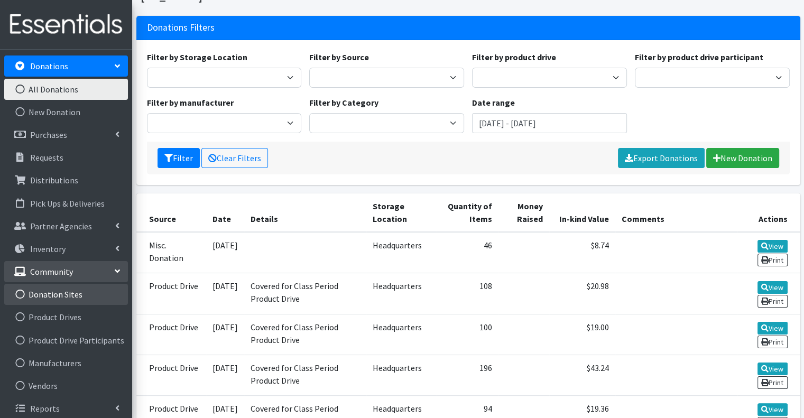
scroll to position [27, 0]
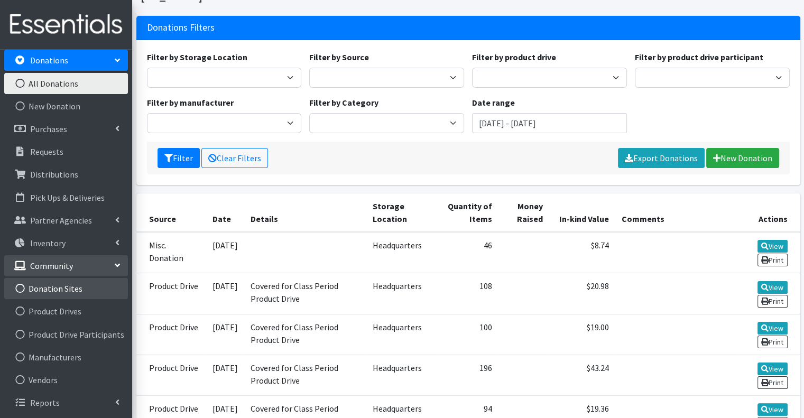
click at [69, 286] on link "Donation Sites" at bounding box center [66, 288] width 124 height 21
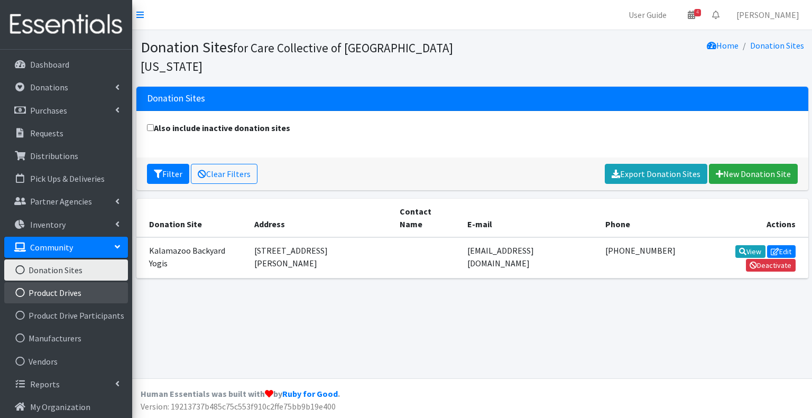
click at [57, 288] on link "Product Drives" at bounding box center [66, 292] width 124 height 21
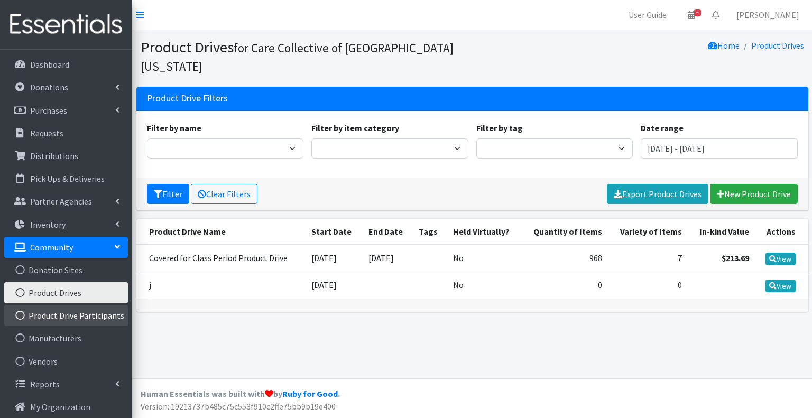
click at [76, 310] on link "Product Drive Participants" at bounding box center [66, 315] width 124 height 21
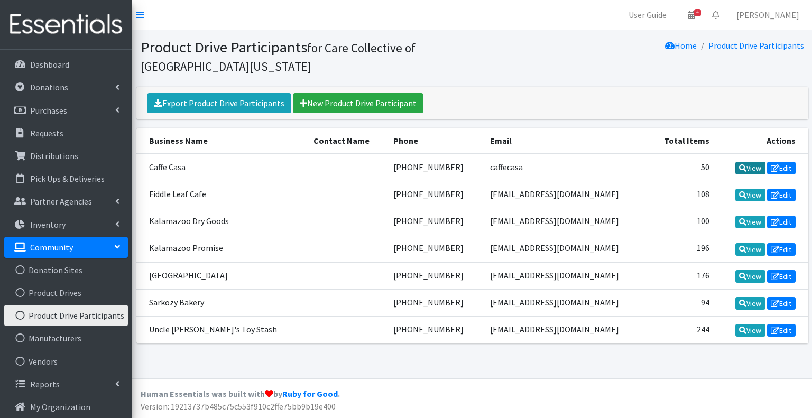
click at [739, 167] on icon at bounding box center [742, 167] width 7 height 7
click at [104, 88] on link "Donations" at bounding box center [66, 87] width 124 height 21
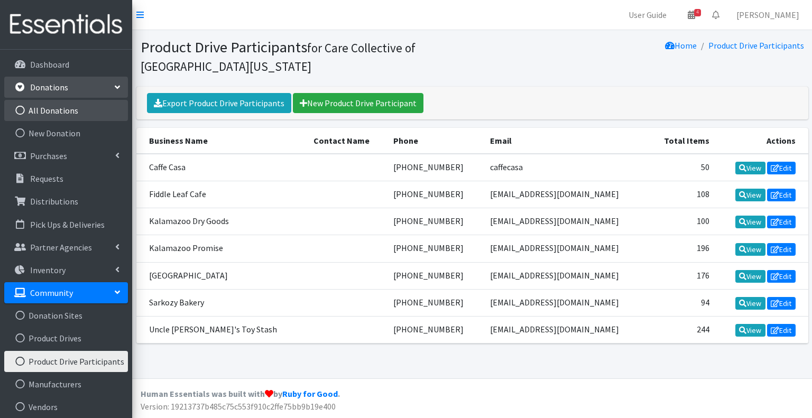
click at [88, 114] on link "All Donations" at bounding box center [66, 110] width 124 height 21
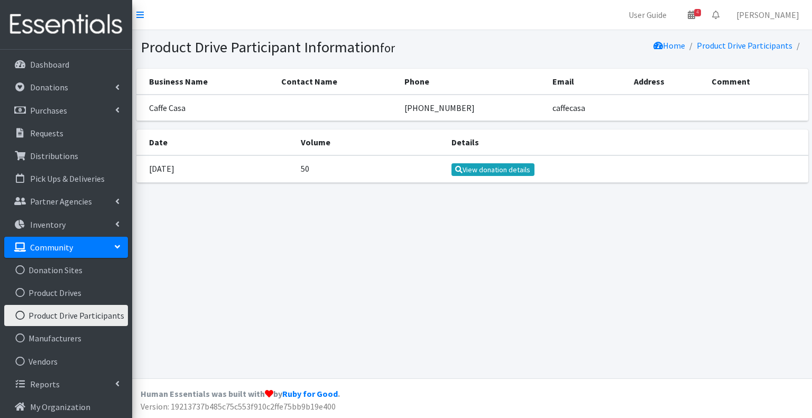
click at [624, 215] on div "Product Drive Participant Information for Home Product Drive Participants Busin…" at bounding box center [472, 204] width 680 height 349
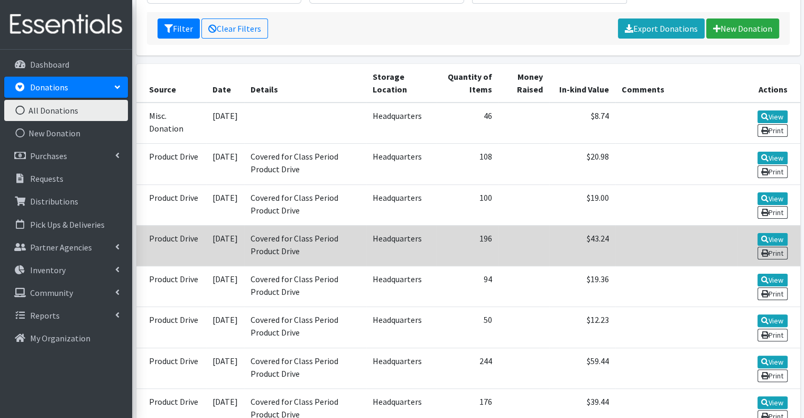
scroll to position [264, 0]
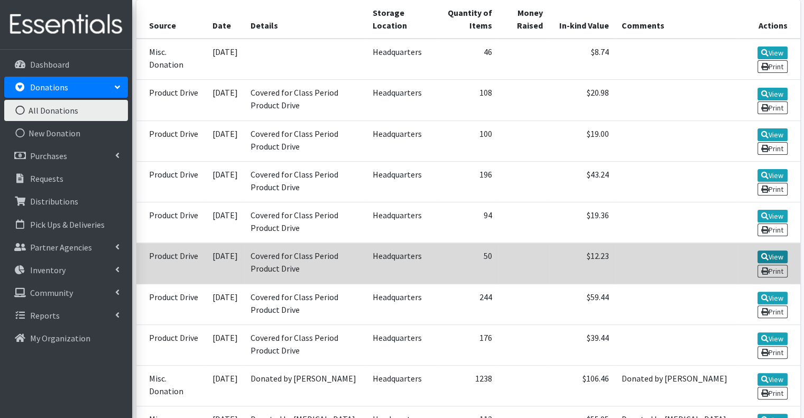
click at [778, 251] on link "View" at bounding box center [773, 257] width 30 height 13
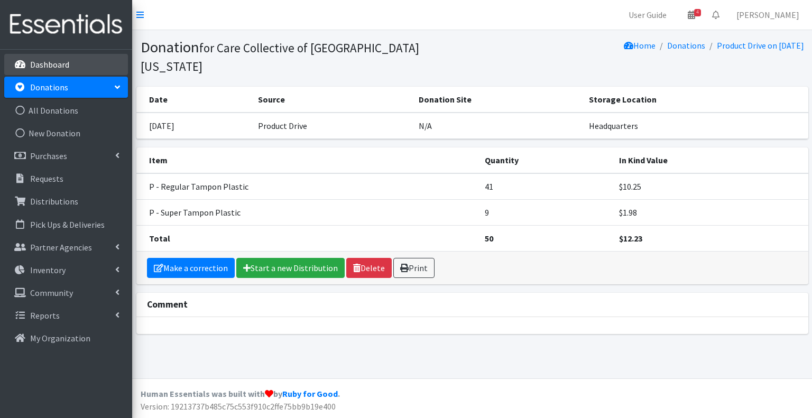
click at [100, 61] on link "Dashboard" at bounding box center [66, 64] width 124 height 21
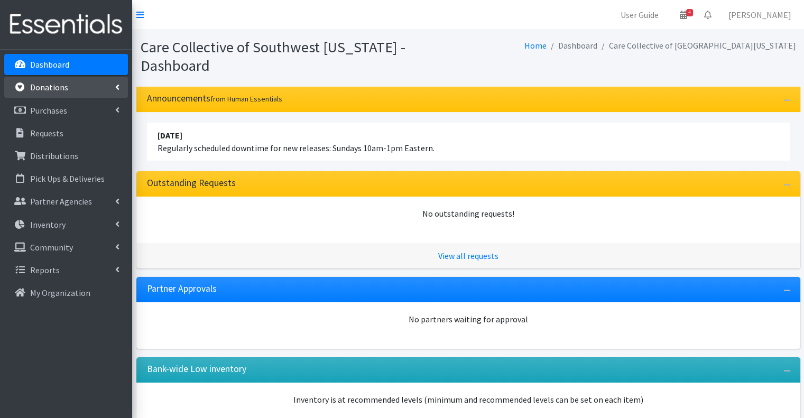
click at [85, 88] on link "Donations" at bounding box center [66, 87] width 124 height 21
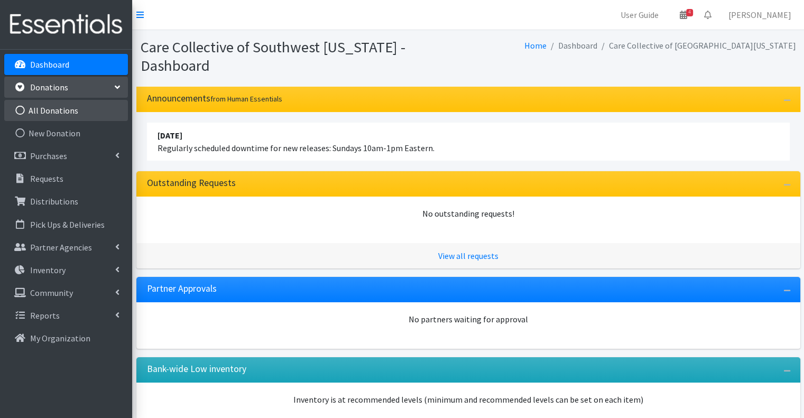
click at [85, 106] on link "All Donations" at bounding box center [66, 110] width 124 height 21
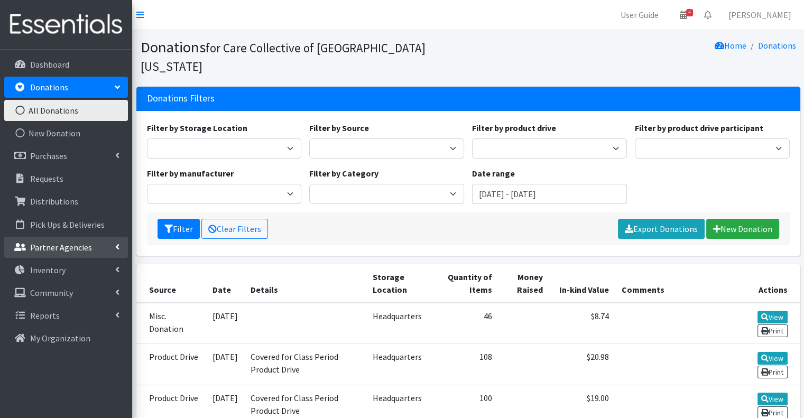
click at [75, 243] on p "Partner Agencies" at bounding box center [61, 247] width 62 height 11
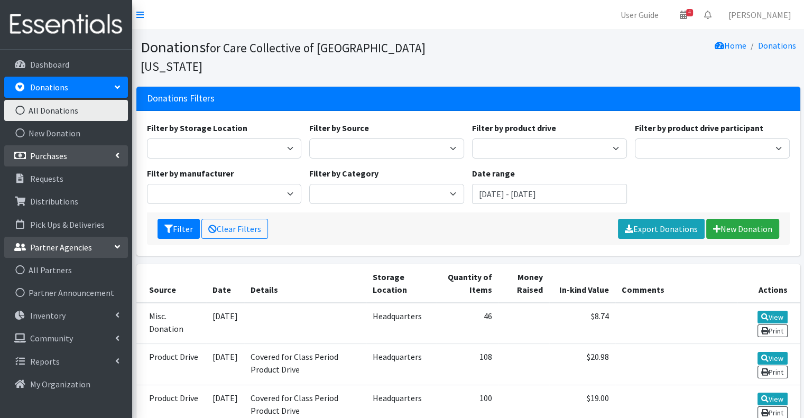
click at [74, 145] on link "Purchases" at bounding box center [66, 155] width 124 height 21
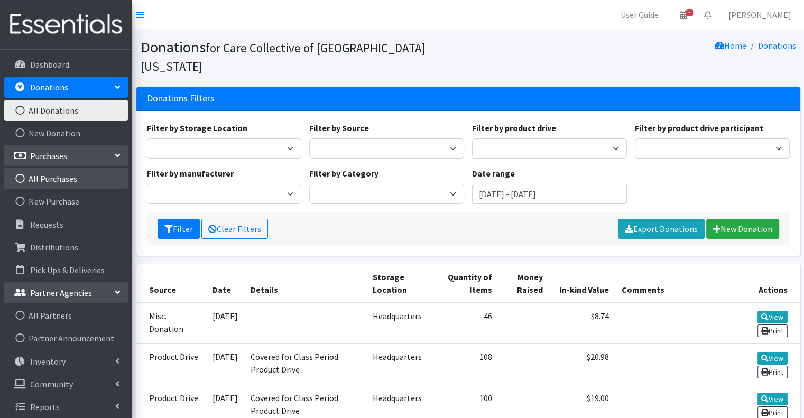
click at [74, 186] on link "All Purchases" at bounding box center [66, 178] width 124 height 21
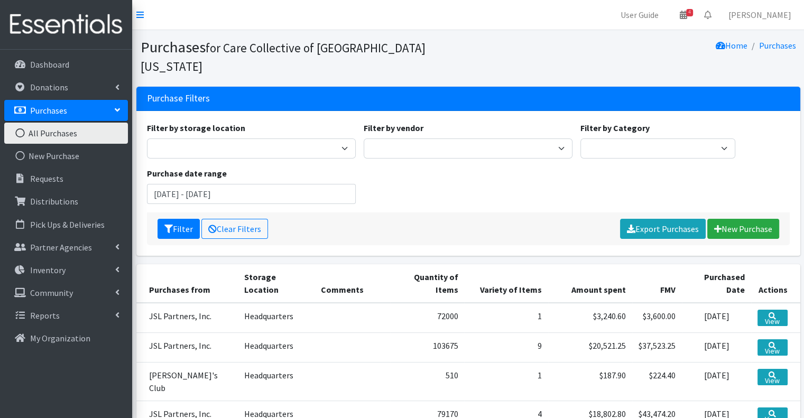
click at [83, 112] on link "Purchases" at bounding box center [66, 110] width 124 height 21
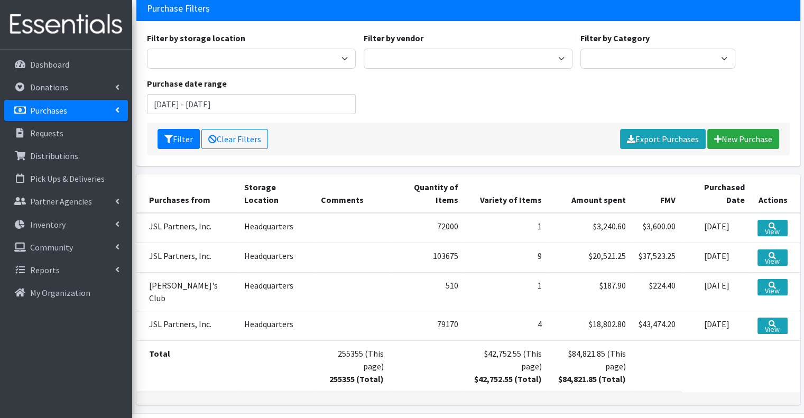
scroll to position [106, 0]
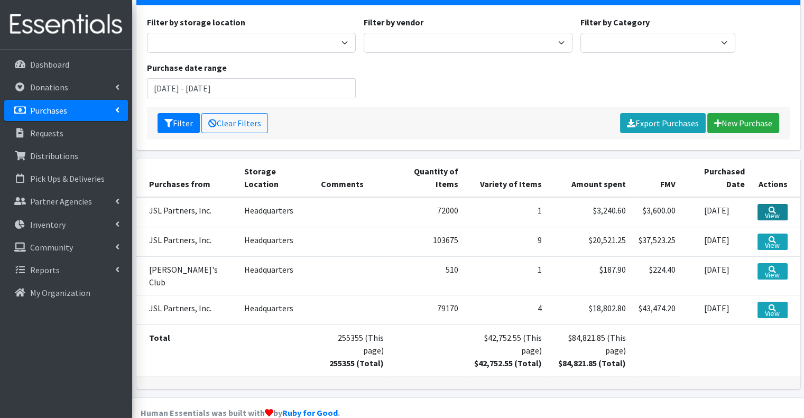
click at [772, 204] on link "View" at bounding box center [773, 212] width 30 height 16
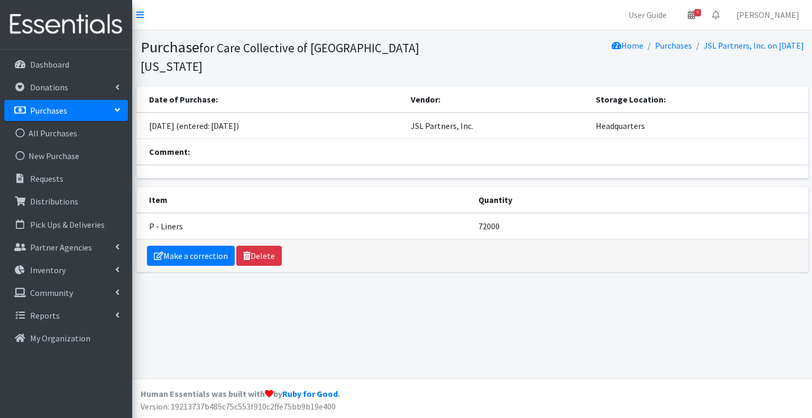
click at [79, 22] on img at bounding box center [66, 24] width 124 height 35
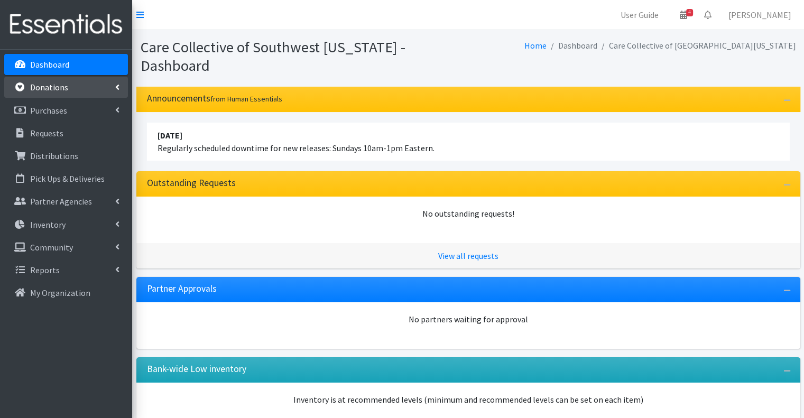
click at [42, 87] on p "Donations" at bounding box center [49, 87] width 38 height 11
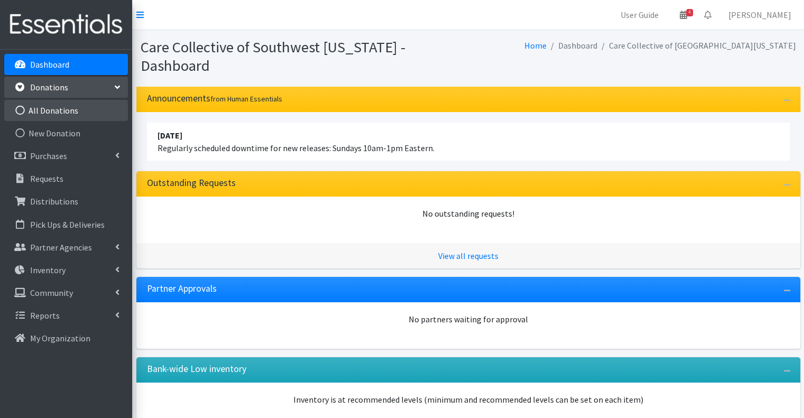
click at [55, 109] on link "All Donations" at bounding box center [66, 110] width 124 height 21
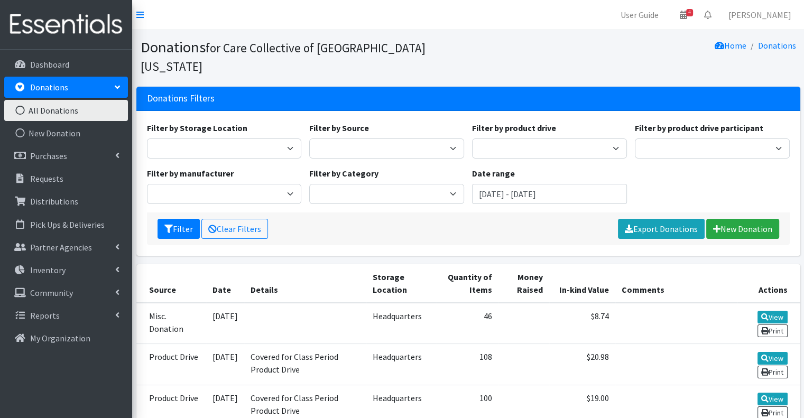
click at [477, 59] on section "Donations for Care Collective of [GEOGRAPHIC_DATA][US_STATE] Home Donations" at bounding box center [468, 58] width 672 height 57
